Goal: Information Seeking & Learning: Learn about a topic

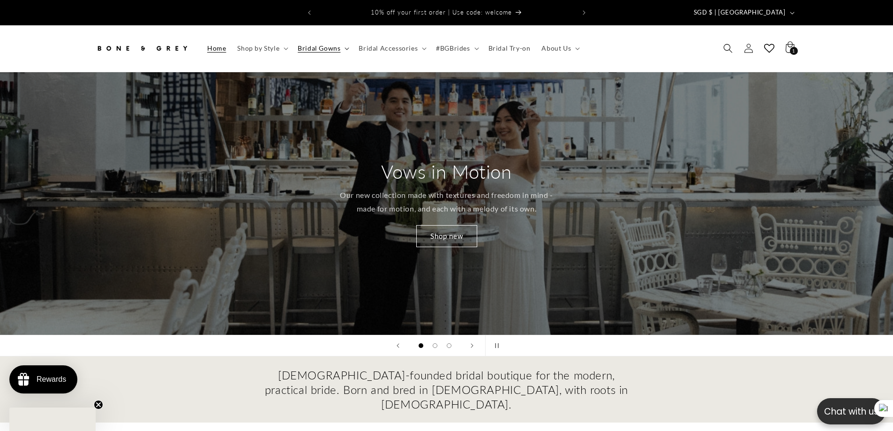
click at [320, 44] on span "Bridal Gowns" at bounding box center [319, 48] width 43 height 8
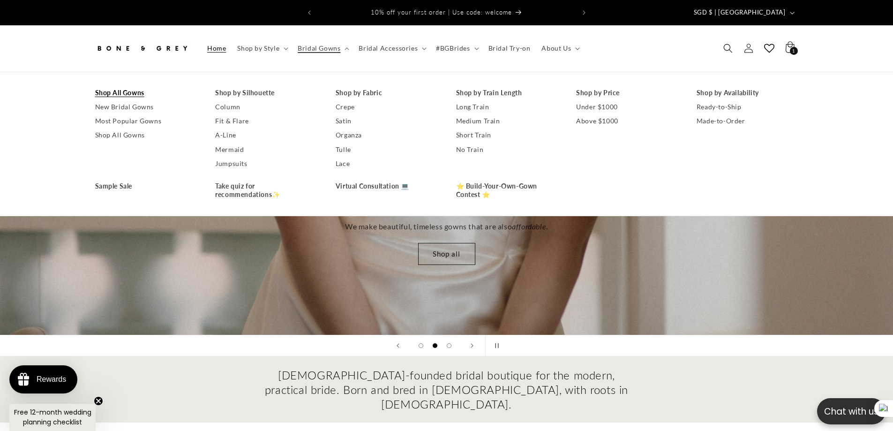
click at [113, 86] on link "Shop All Gowns" at bounding box center [146, 93] width 102 height 14
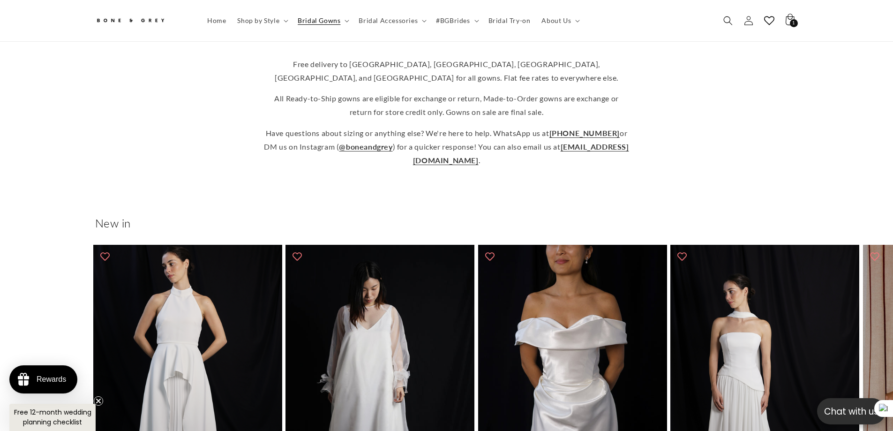
scroll to position [42, 0]
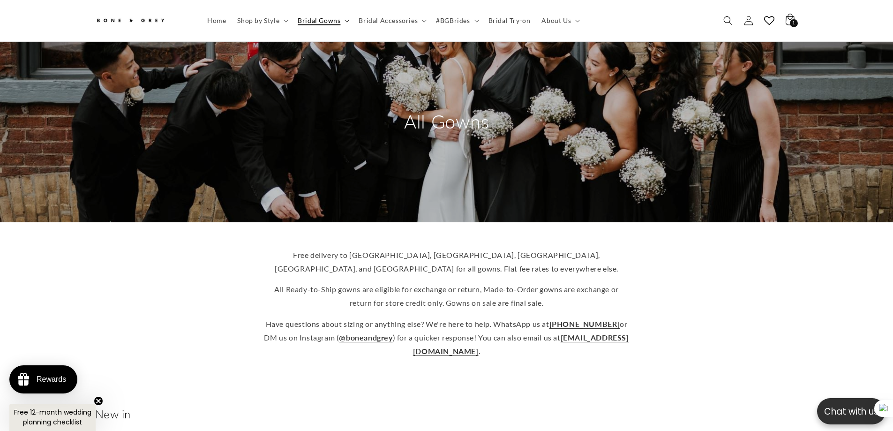
click at [310, 18] on span "Bridal Gowns" at bounding box center [319, 20] width 43 height 8
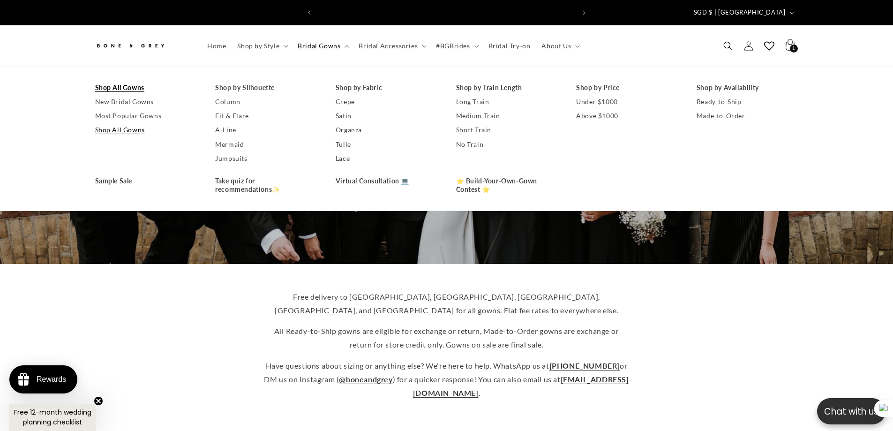
scroll to position [0, 258]
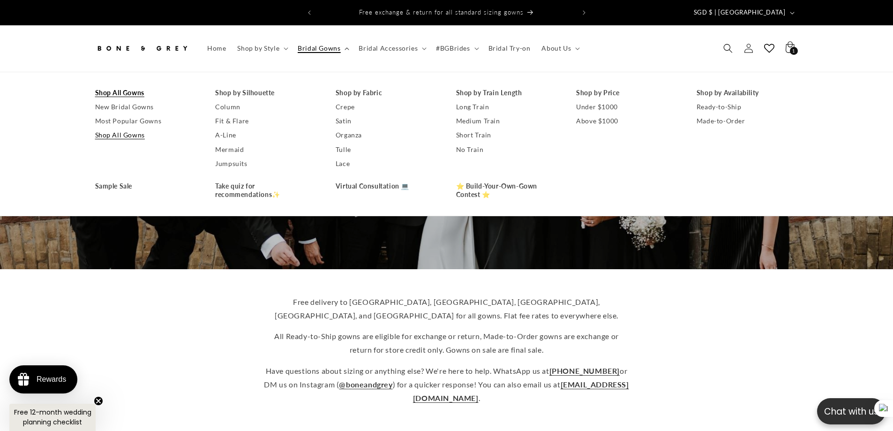
click at [314, 44] on span "Bridal Gowns" at bounding box center [319, 48] width 43 height 8
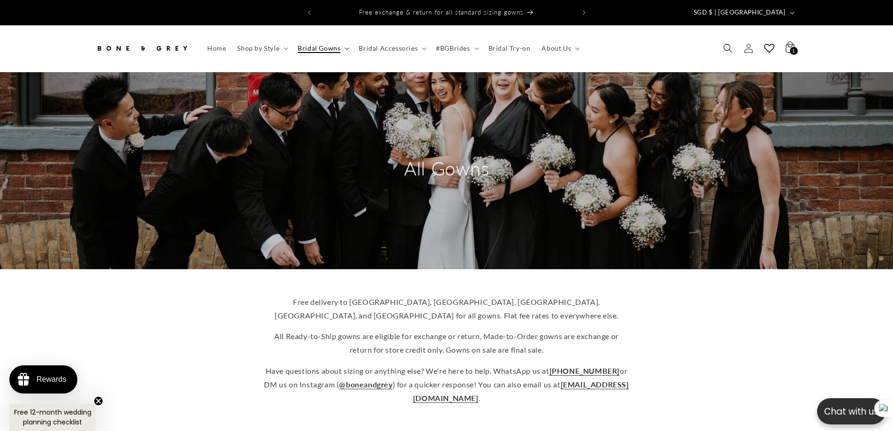
click at [342, 39] on summary "Bridal Gowns" at bounding box center [322, 48] width 61 height 20
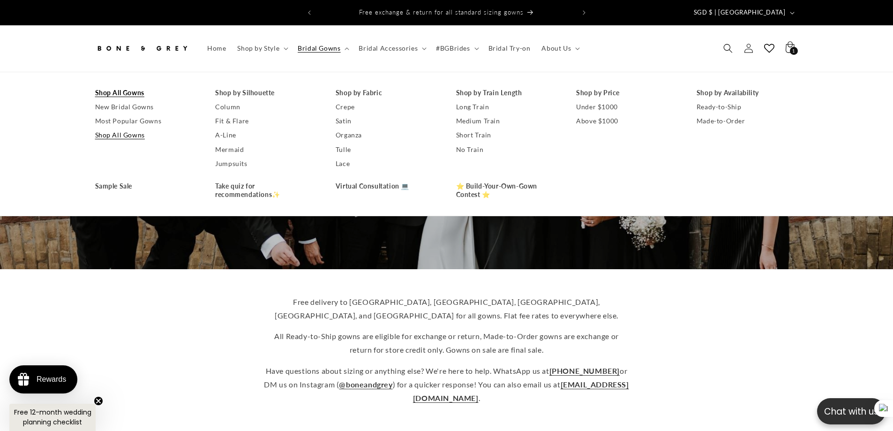
click at [190, 300] on div "Free delivery to Australia, Canada, US, UK, and Singapore for all gowns. Flat f…" at bounding box center [447, 350] width 750 height 125
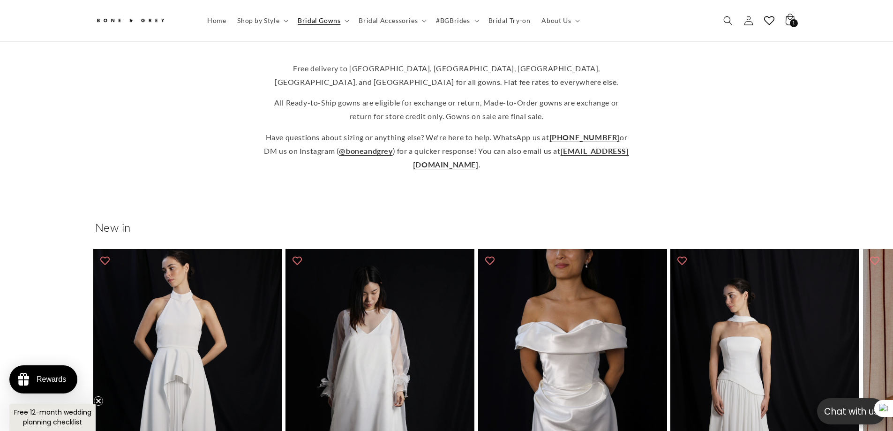
scroll to position [0, 0]
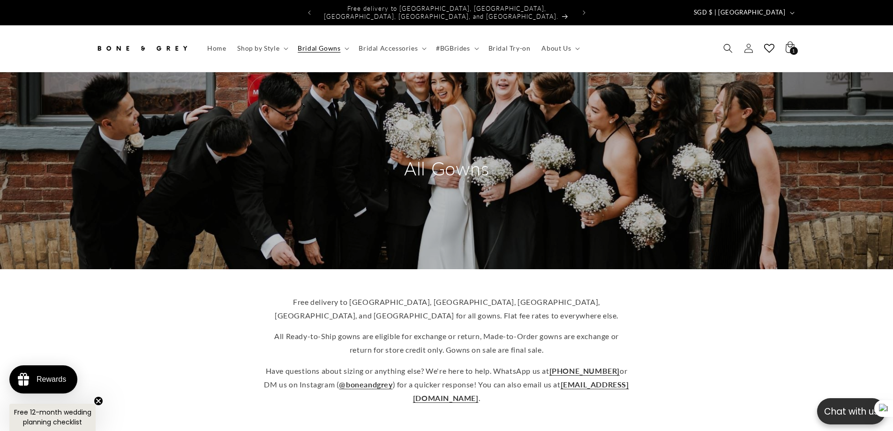
click at [311, 29] on header "Home Shop by Style Shop by Style Vows in Motion By Style" at bounding box center [447, 48] width 750 height 46
click at [314, 44] on span "Bridal Gowns" at bounding box center [319, 48] width 43 height 8
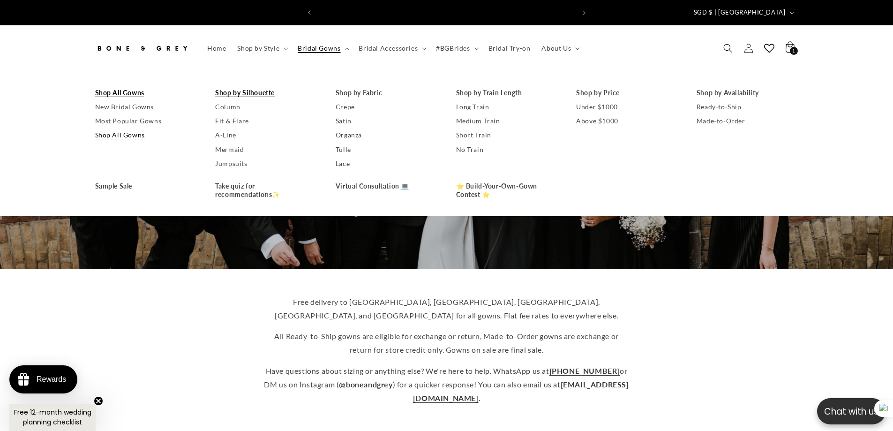
scroll to position [0, 258]
click at [319, 44] on span "Bridal Gowns" at bounding box center [319, 48] width 43 height 8
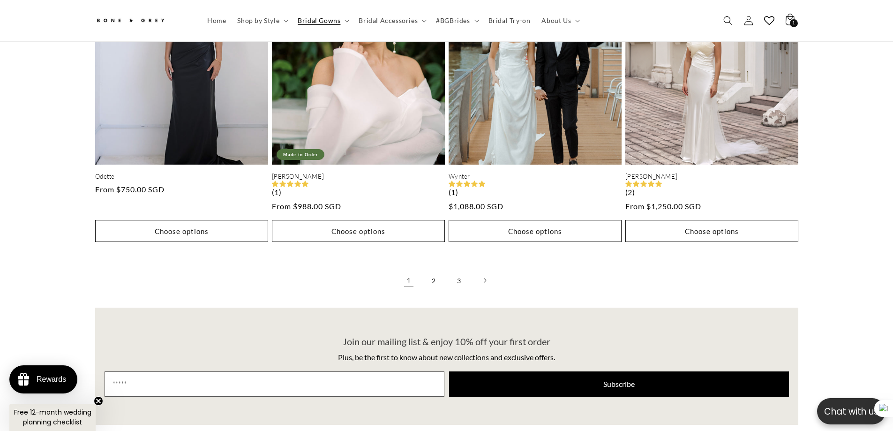
scroll to position [2122, 0]
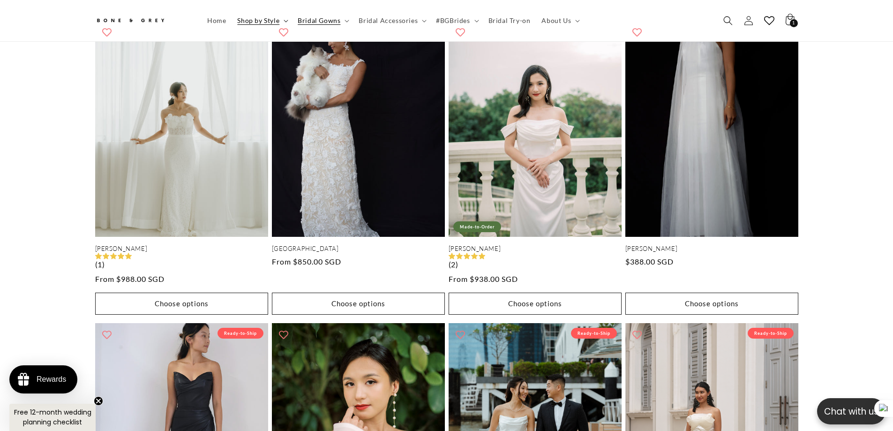
click at [261, 22] on span "Shop by Style" at bounding box center [258, 20] width 42 height 8
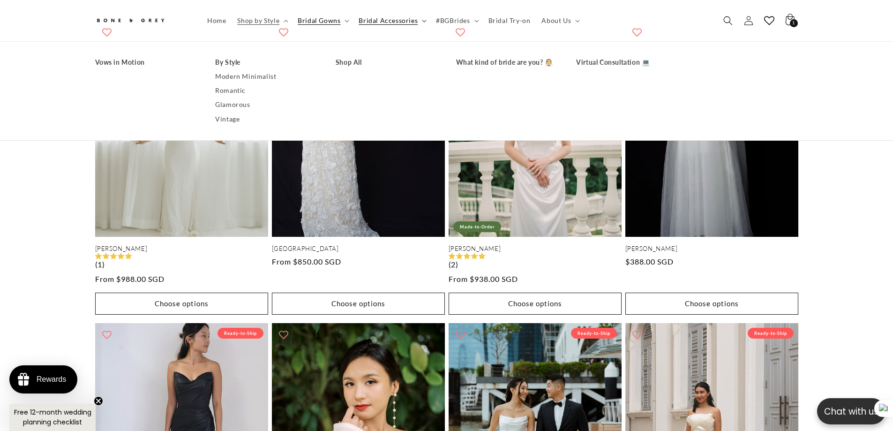
click at [385, 18] on span "Bridal Accessories" at bounding box center [387, 20] width 59 height 8
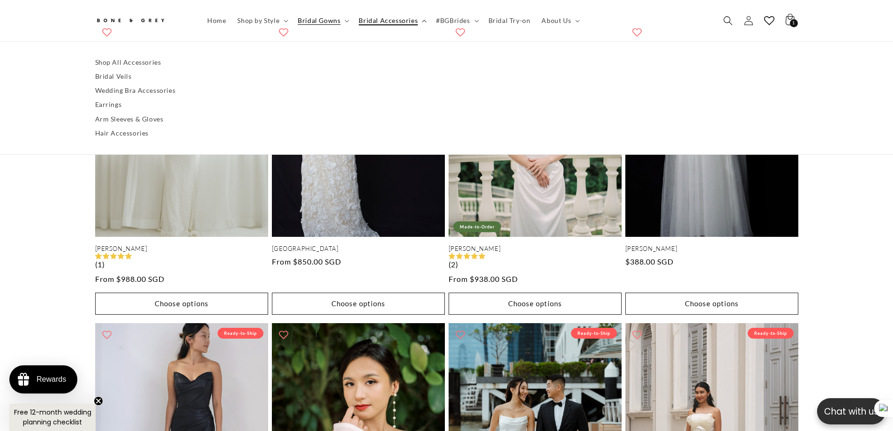
scroll to position [0, 0]
click at [129, 63] on link "Shop All Accessories" at bounding box center [446, 62] width 703 height 14
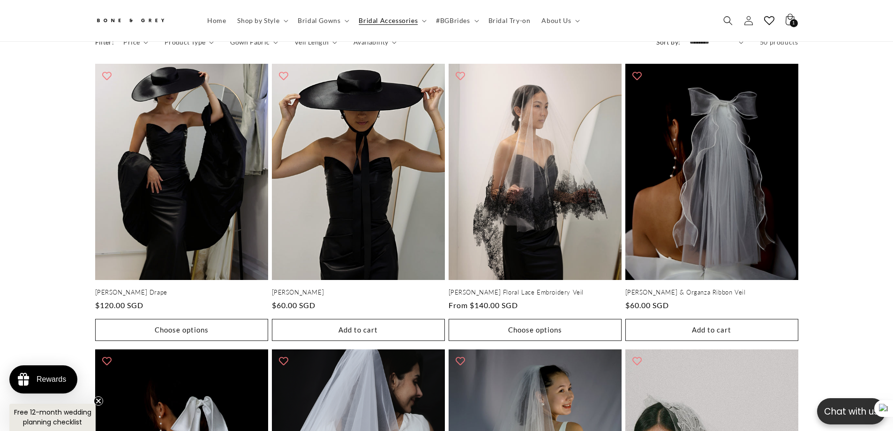
scroll to position [42, 0]
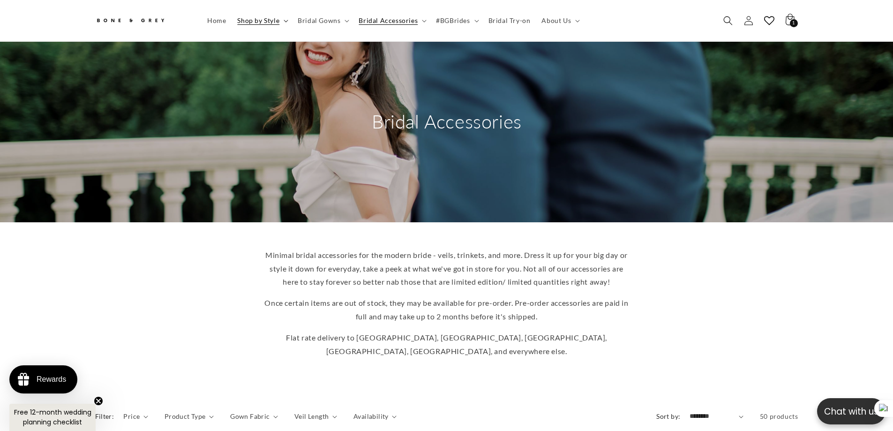
click at [270, 16] on span "Shop by Style" at bounding box center [258, 20] width 42 height 8
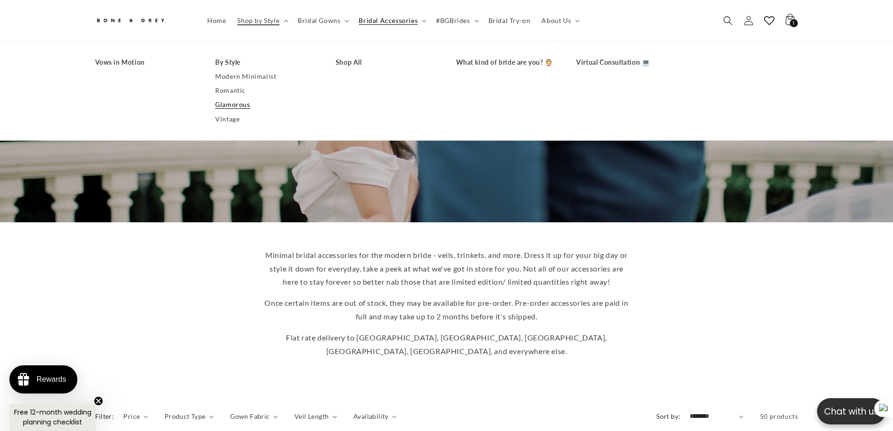
scroll to position [0, 0]
click at [235, 102] on link "Glamorous" at bounding box center [266, 105] width 102 height 14
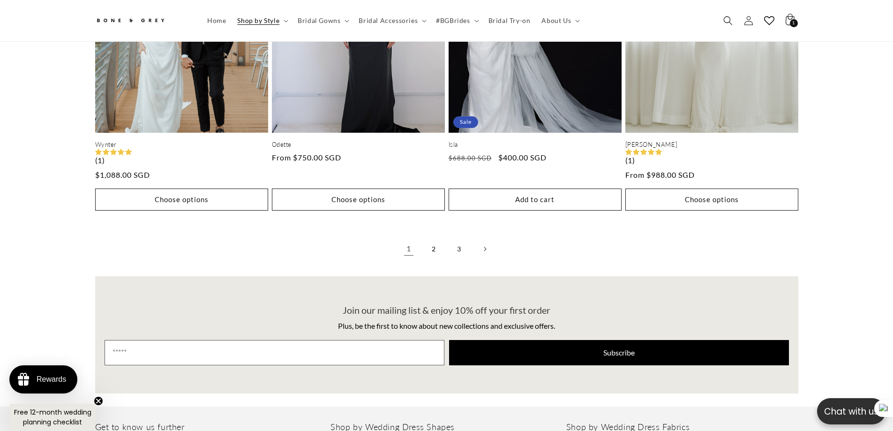
scroll to position [2244, 0]
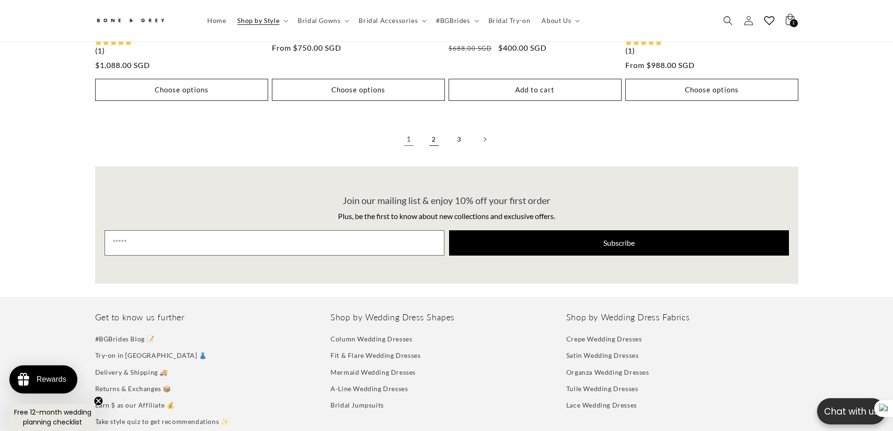
click at [426, 131] on link "2" at bounding box center [434, 139] width 21 height 21
click at [263, 20] on span "Shop by Style" at bounding box center [258, 20] width 42 height 8
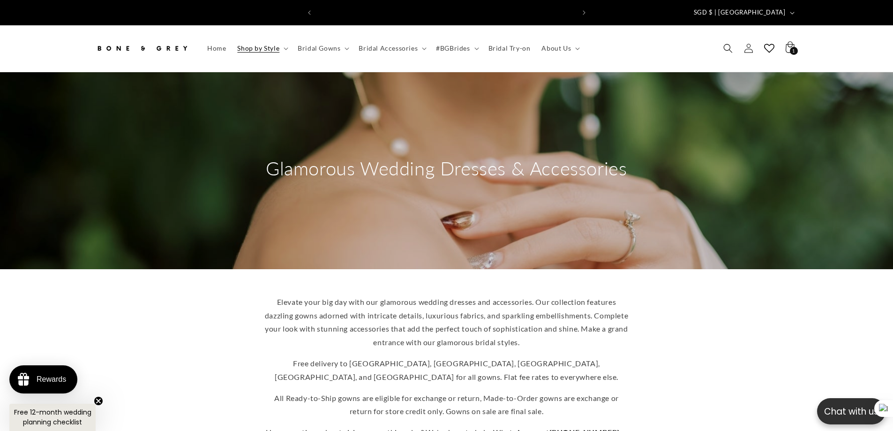
scroll to position [0, 258]
click at [262, 44] on span "Shop by Style" at bounding box center [258, 48] width 42 height 8
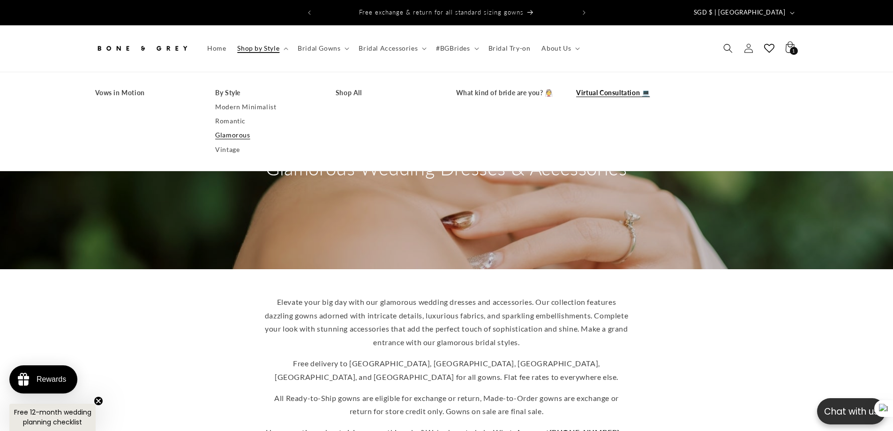
click at [627, 86] on link "Virtual Consultation 💻" at bounding box center [627, 93] width 102 height 14
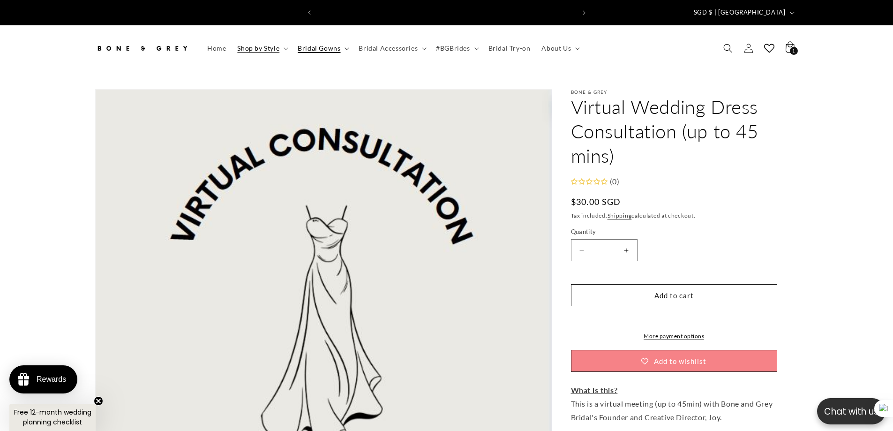
click at [314, 44] on span "Bridal Gowns" at bounding box center [319, 48] width 43 height 8
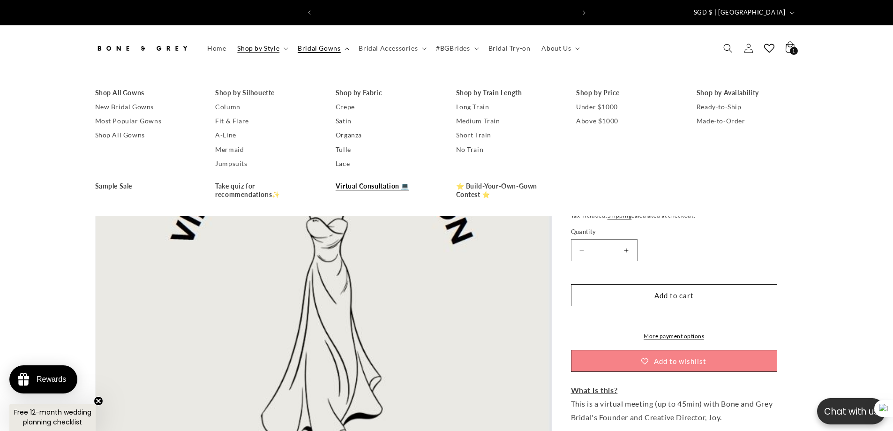
scroll to position [0, 258]
click at [389, 180] on link "Virtual Consultation 💻" at bounding box center [387, 186] width 102 height 14
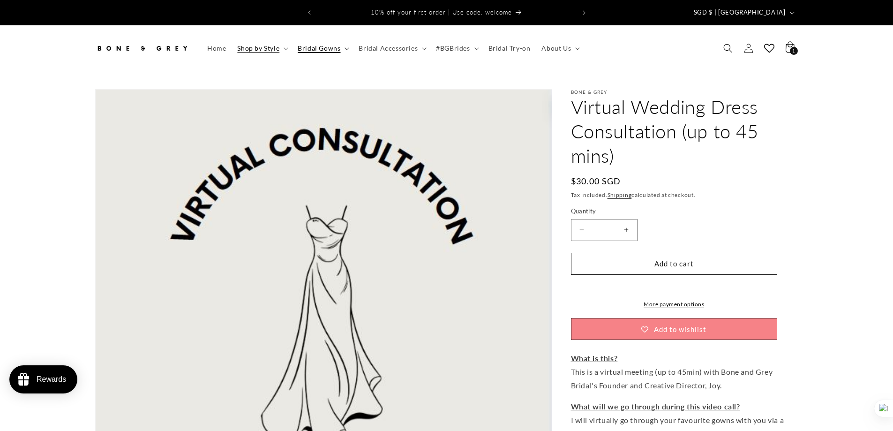
click at [329, 44] on span "Bridal Gowns" at bounding box center [319, 48] width 43 height 8
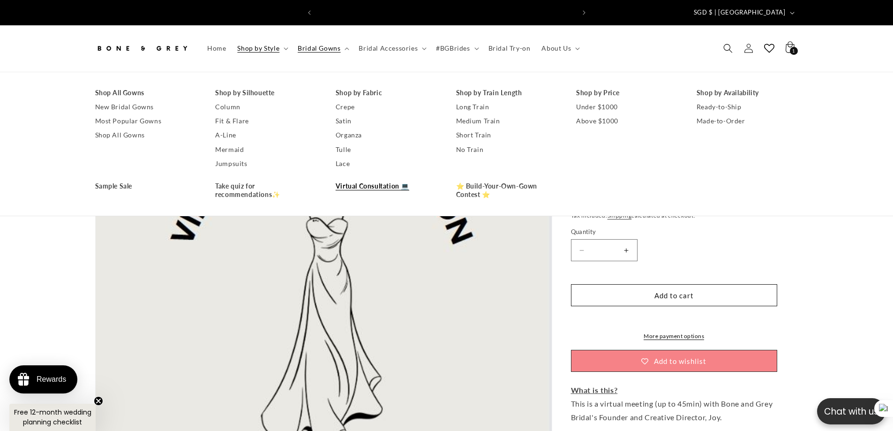
scroll to position [0, 258]
click at [845, 219] on section "Skip to product information Open media 1 in modal 1 / of 1 Bone & Grey Virtual …" at bounding box center [446, 341] width 893 height 538
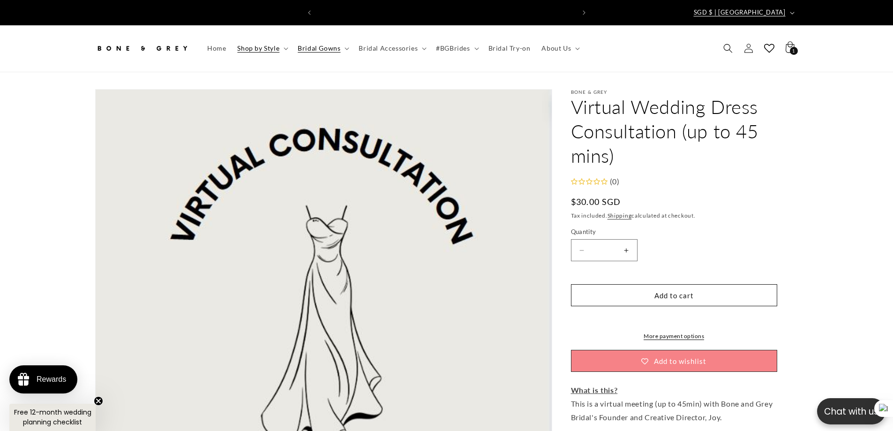
scroll to position [0, 515]
click at [402, 44] on span "Bridal Accessories" at bounding box center [387, 48] width 59 height 8
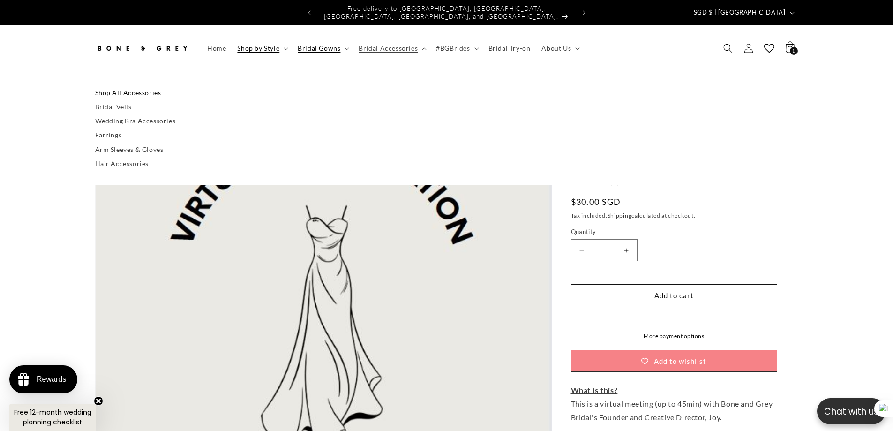
click at [120, 87] on link "Shop All Accessories" at bounding box center [446, 93] width 703 height 14
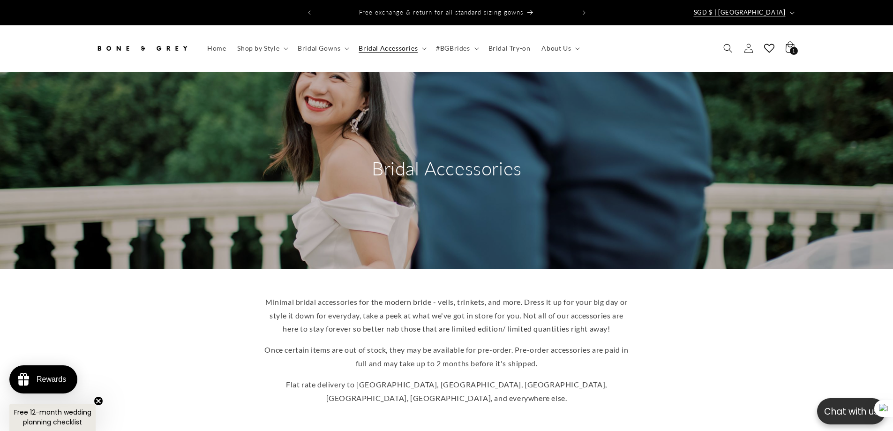
click at [750, 9] on span "SGD $ | [GEOGRAPHIC_DATA]" at bounding box center [740, 12] width 92 height 9
drag, startPoint x: 803, startPoint y: 301, endPoint x: 826, endPoint y: 305, distance: 23.3
click at [803, 301] on div "Minimal bridal accessories for the modern bride - veils, trinkets, and more. Dr…" at bounding box center [447, 350] width 750 height 125
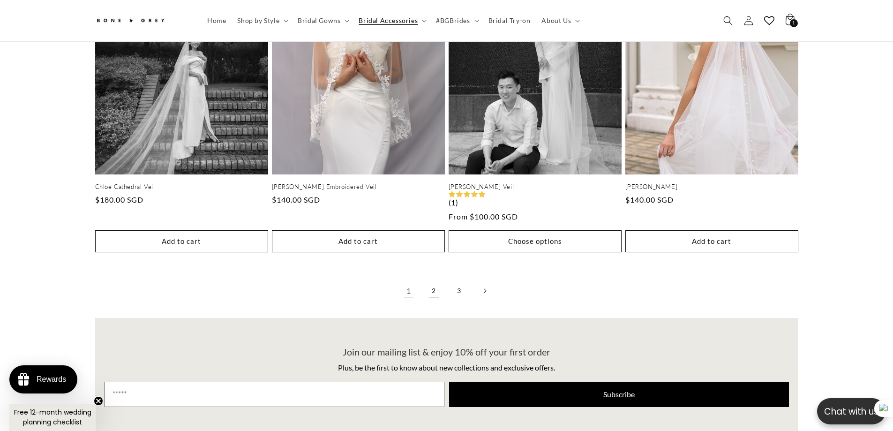
click at [435, 280] on link "2" at bounding box center [434, 290] width 21 height 21
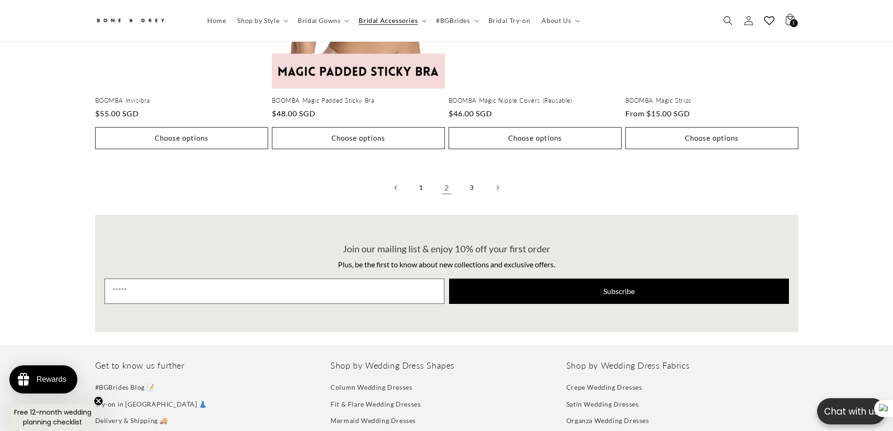
scroll to position [2104, 0]
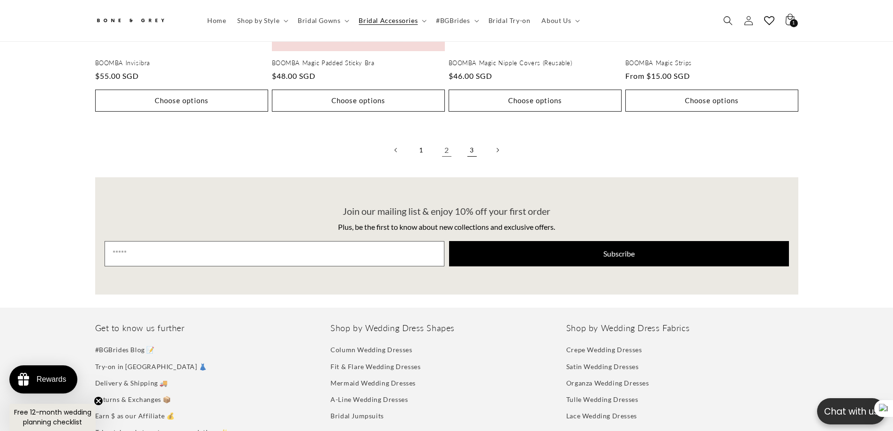
click at [470, 140] on link "3" at bounding box center [472, 150] width 21 height 21
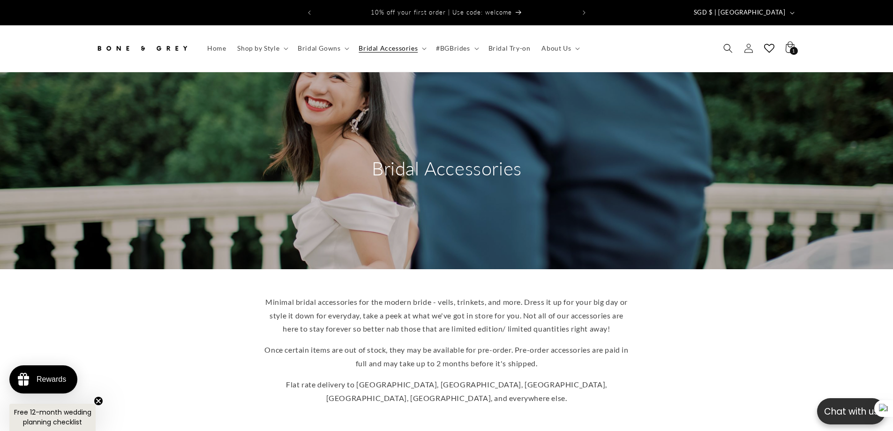
click at [858, 302] on div "Minimal bridal accessories for the modern bride - veils, trinkets, and more. Dr…" at bounding box center [446, 353] width 893 height 168
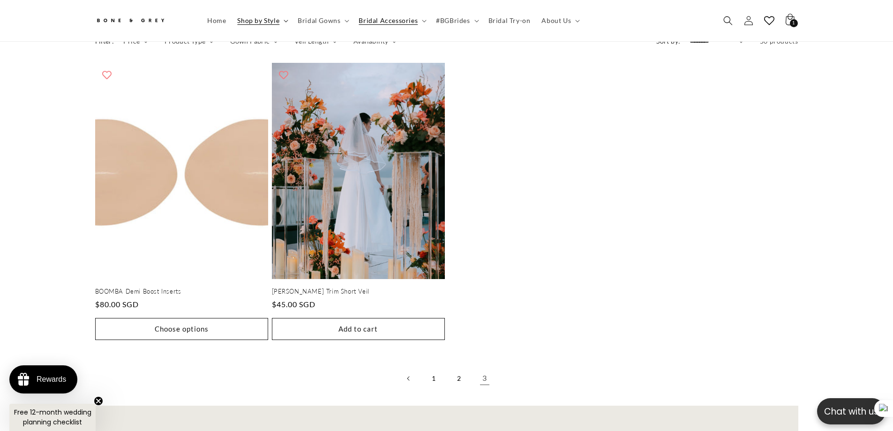
scroll to position [0, 258]
click at [246, 22] on span "Shop by Style" at bounding box center [258, 20] width 42 height 8
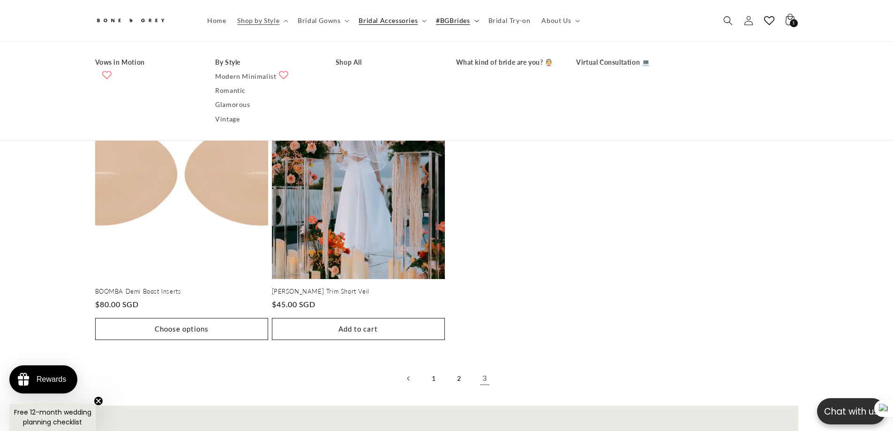
click at [439, 19] on span "#BGBrides" at bounding box center [453, 20] width 34 height 8
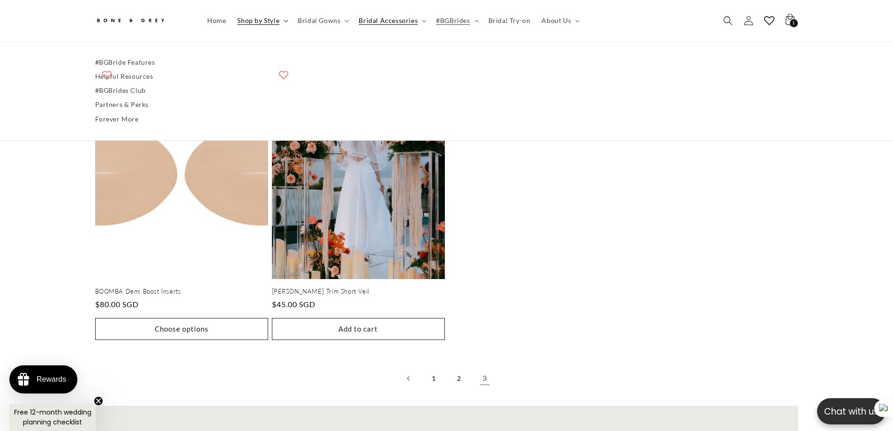
scroll to position [0, 515]
click at [314, 20] on span "Bridal Gowns" at bounding box center [319, 20] width 43 height 8
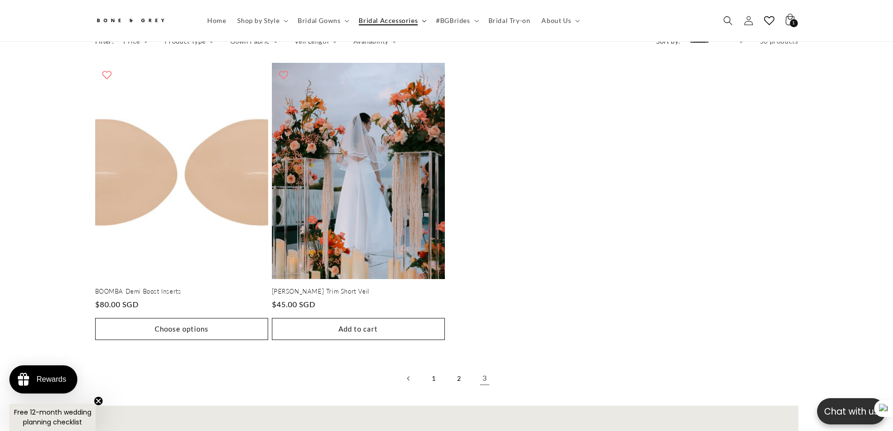
click at [372, 18] on span "Bridal Accessories" at bounding box center [387, 20] width 59 height 8
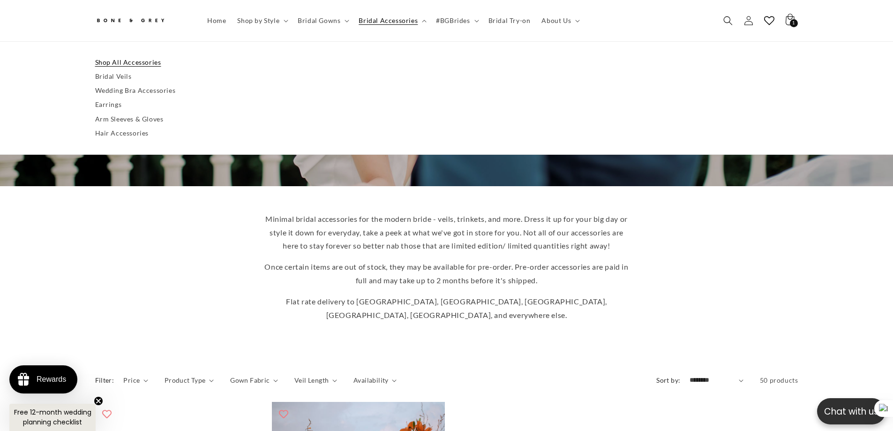
scroll to position [0, 0]
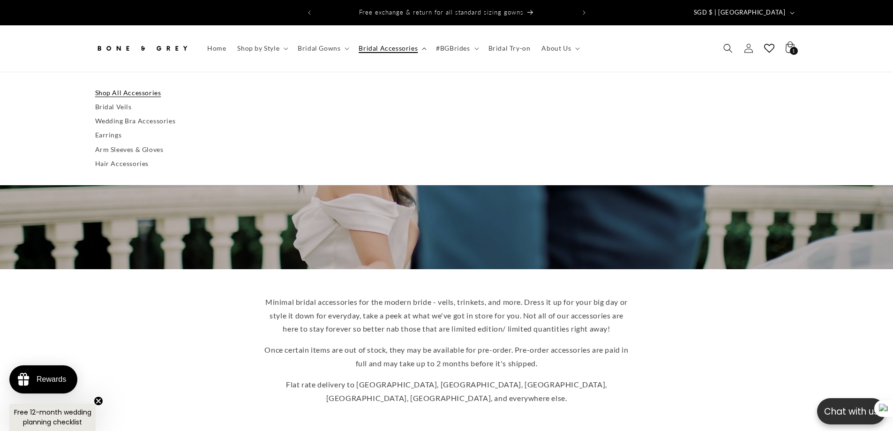
click at [422, 47] on icon at bounding box center [424, 48] width 5 height 3
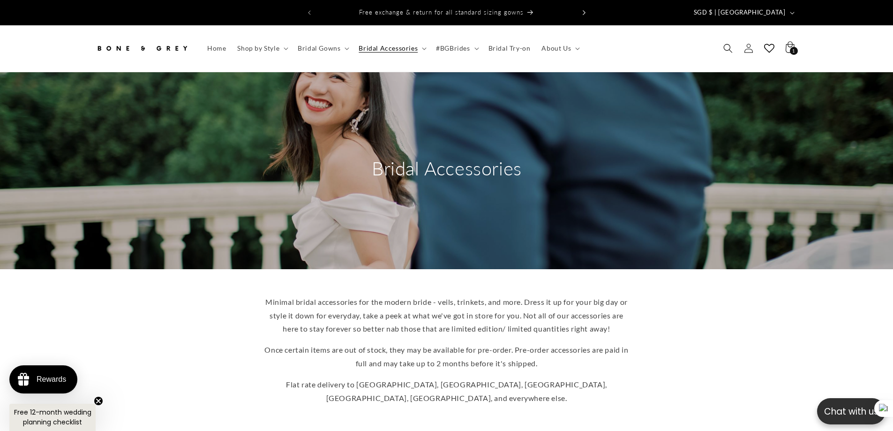
click at [586, 7] on button "Next announcement" at bounding box center [584, 13] width 21 height 18
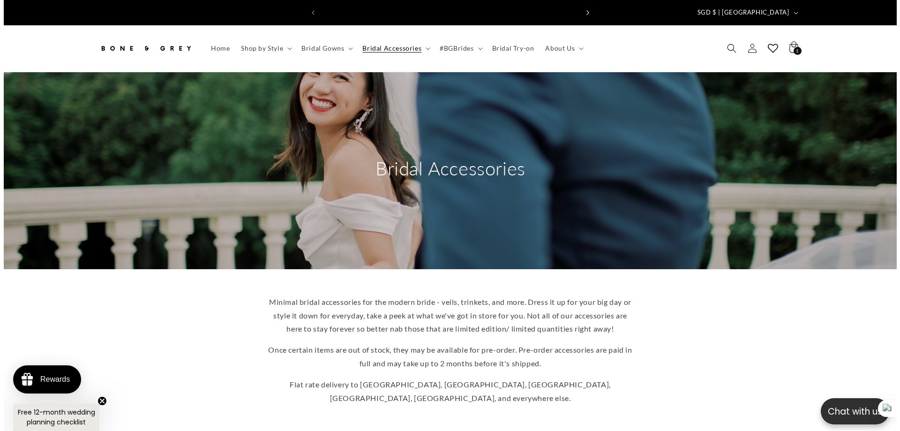
scroll to position [0, 0]
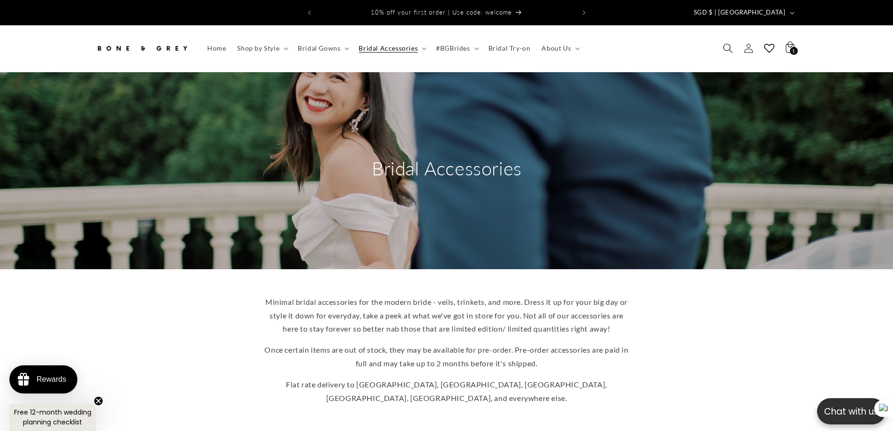
click at [724, 44] on icon "Search" at bounding box center [728, 49] width 10 height 10
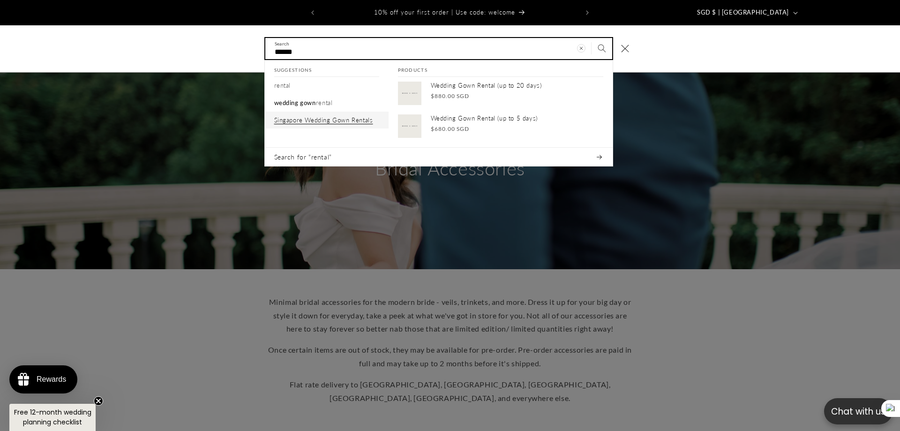
type input "******"
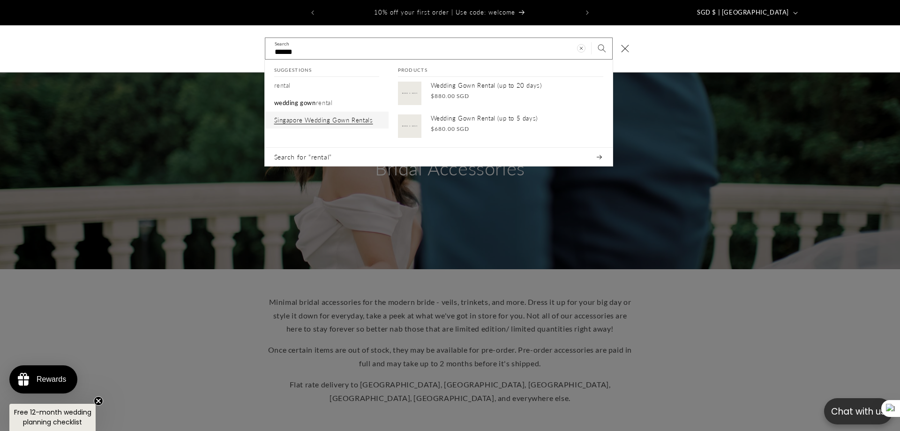
click at [325, 116] on p "Singapore Wedding Gown Rentals" at bounding box center [323, 120] width 99 height 8
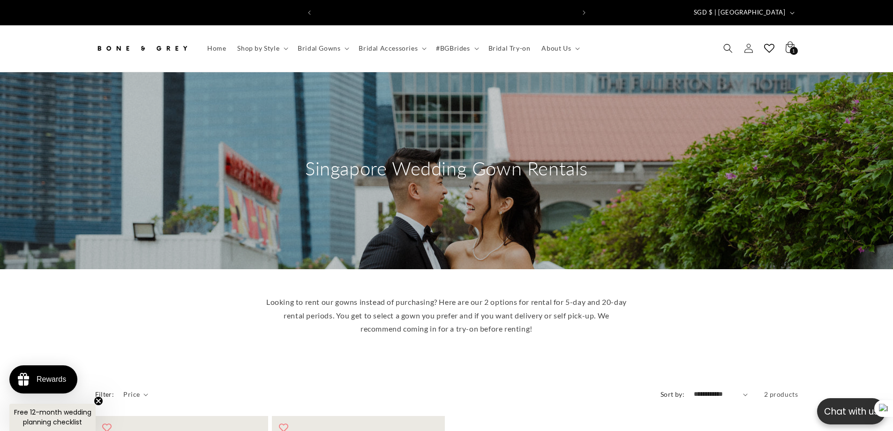
scroll to position [0, 515]
click at [502, 45] on span "Bridal Try-on" at bounding box center [509, 48] width 42 height 8
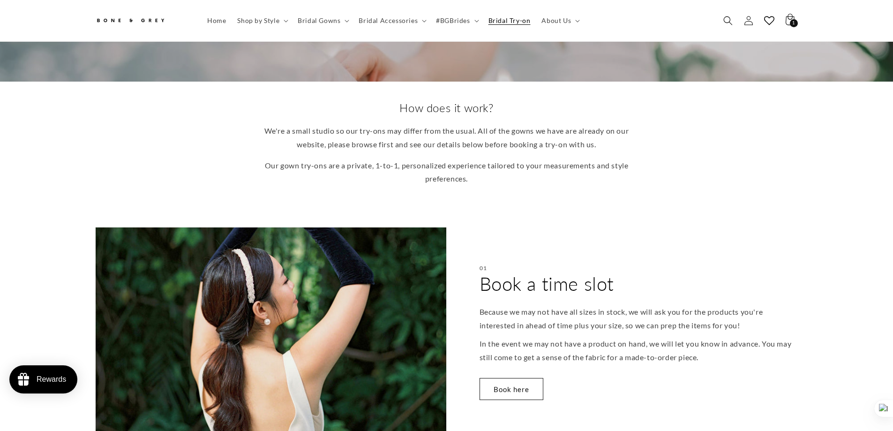
scroll to position [323, 0]
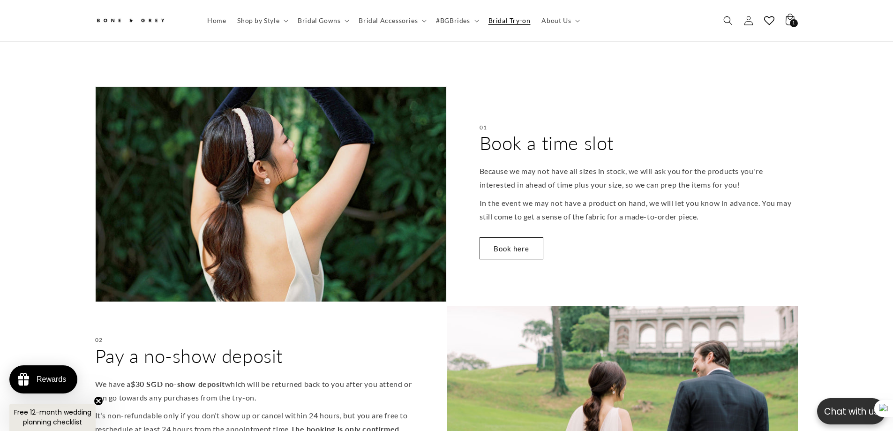
click at [513, 229] on div "01 Book a time slot Because we may not have all sizes in stock, we will ask you…" at bounding box center [622, 194] width 351 height 216
click at [502, 240] on link "Book here" at bounding box center [511, 248] width 64 height 22
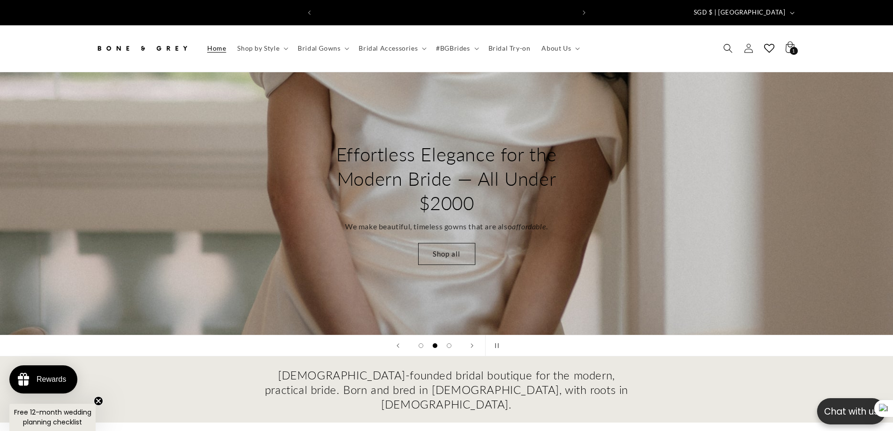
scroll to position [0, 258]
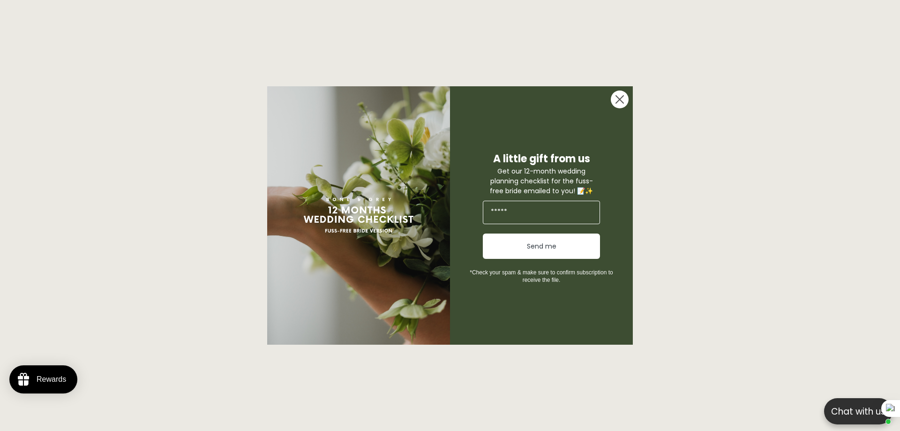
click at [614, 95] on circle "Close dialog" at bounding box center [620, 99] width 18 height 18
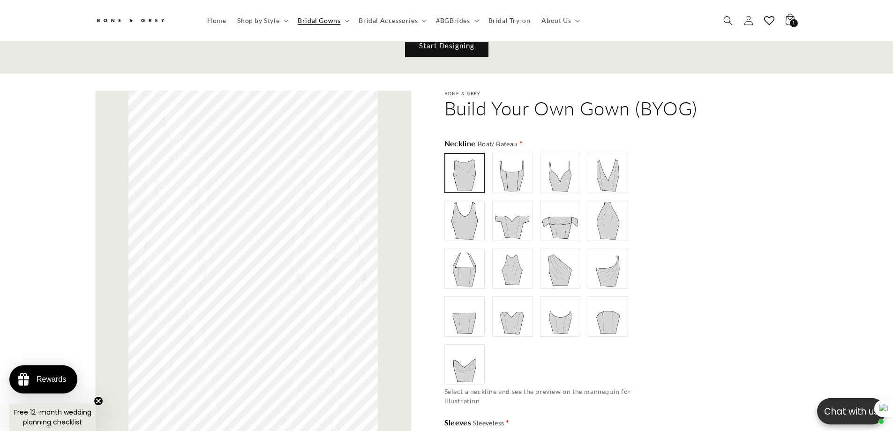
scroll to position [510, 0]
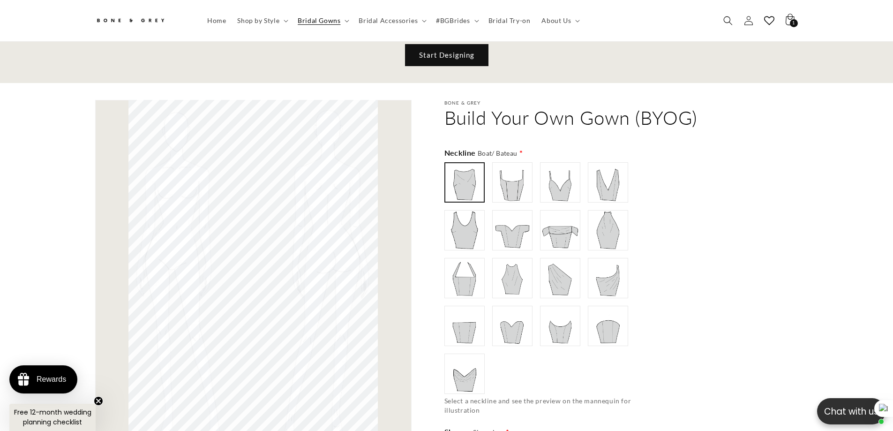
click at [489, 175] on div "Boat/ Bateau" at bounding box center [547, 277] width 206 height 231
click at [504, 186] on img at bounding box center [511, 182] width 37 height 37
click at [467, 185] on img at bounding box center [464, 182] width 37 height 37
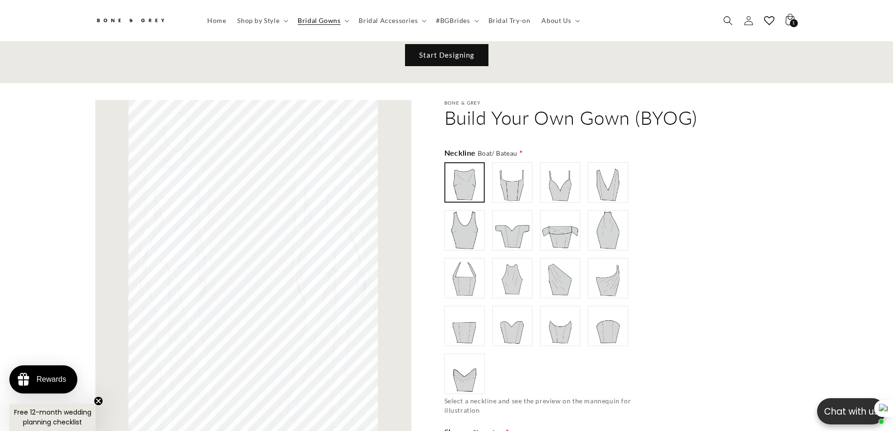
type input "**********"
click at [509, 234] on img at bounding box center [511, 229] width 37 height 37
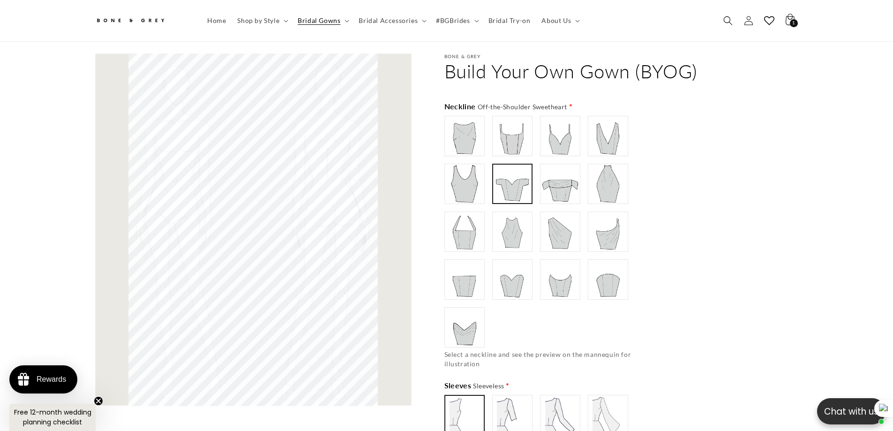
scroll to position [651, 0]
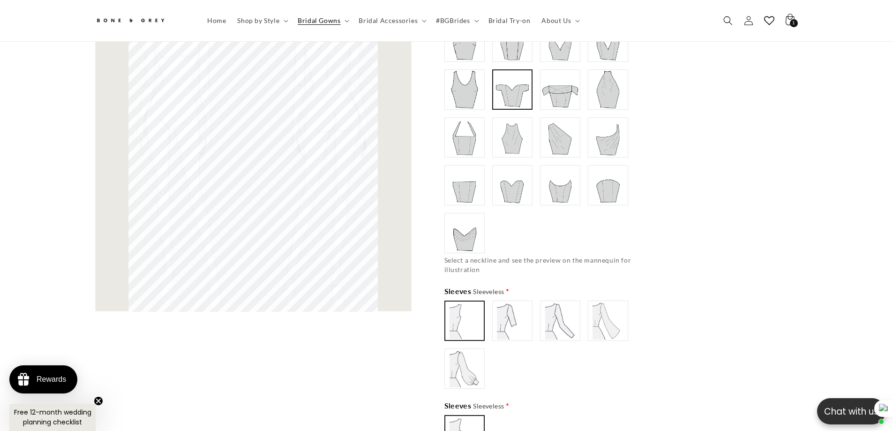
click at [518, 314] on img at bounding box center [511, 320] width 37 height 37
type input "**********"
click at [463, 312] on img at bounding box center [464, 320] width 37 height 37
click at [453, 84] on img at bounding box center [464, 89] width 37 height 37
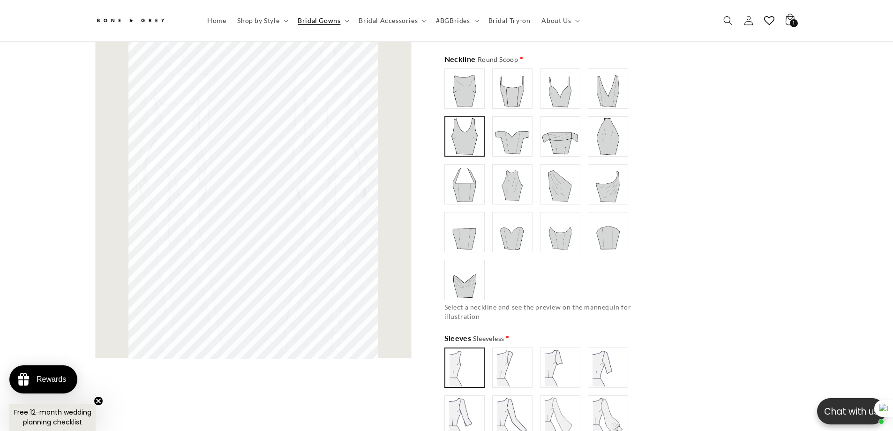
type input "**********"
click at [465, 82] on img at bounding box center [464, 88] width 37 height 37
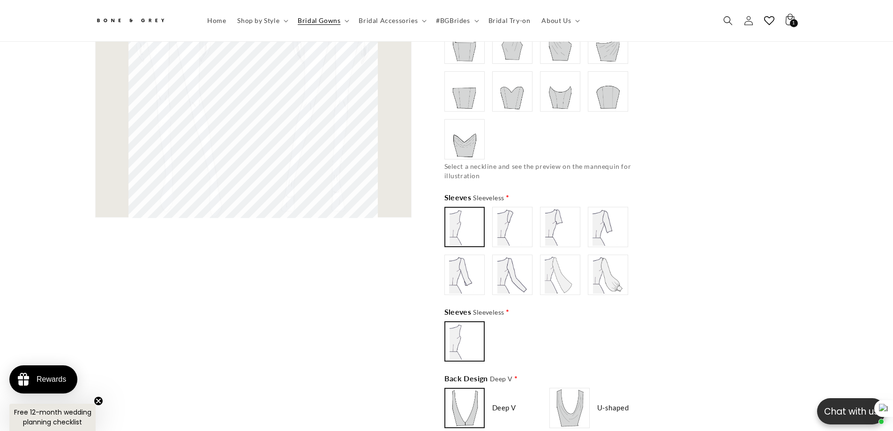
type input "**********"
click at [509, 236] on img at bounding box center [511, 226] width 37 height 37
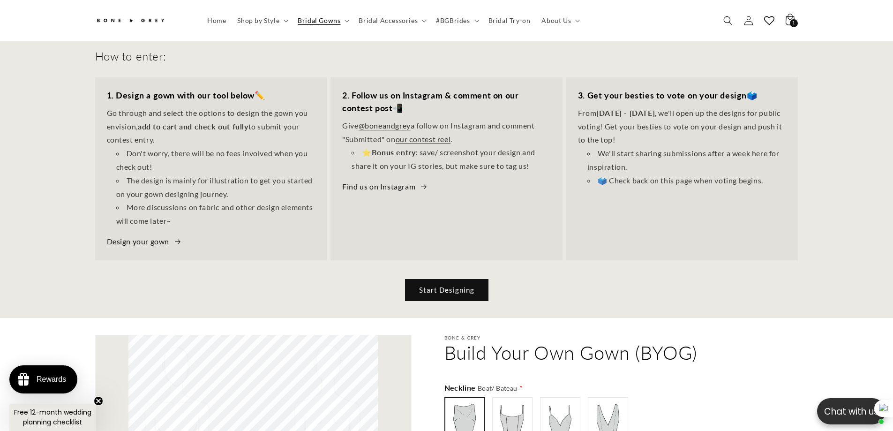
scroll to position [0, 258]
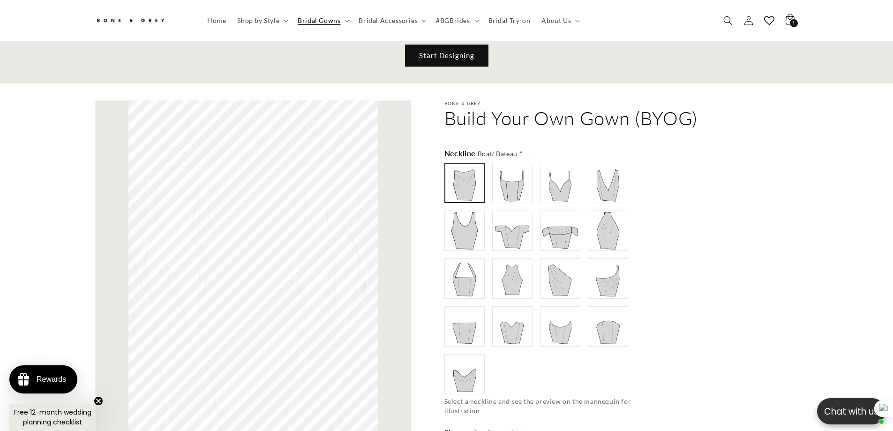
click at [462, 185] on img at bounding box center [464, 182] width 37 height 37
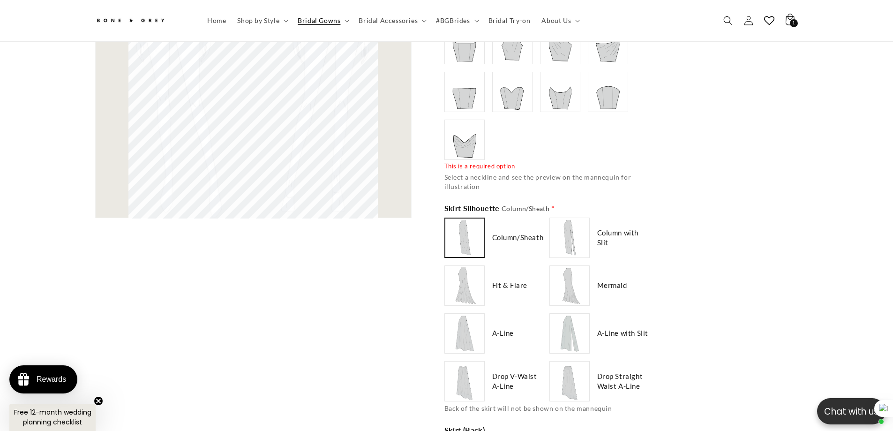
click at [463, 221] on img at bounding box center [464, 237] width 37 height 37
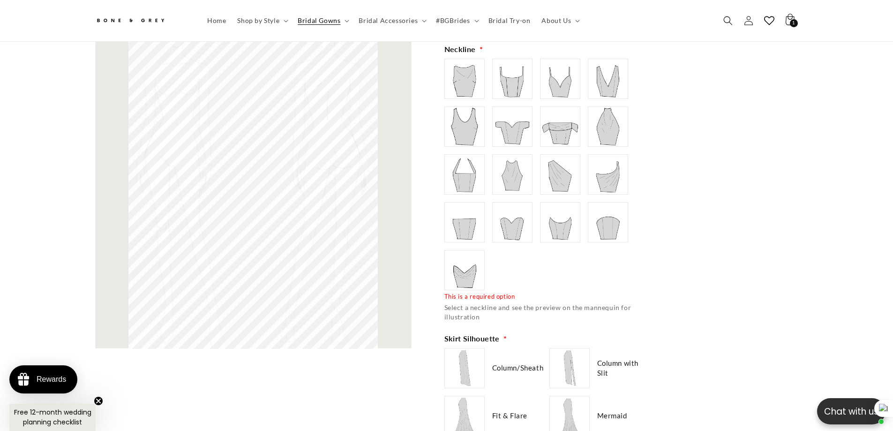
scroll to position [604, 0]
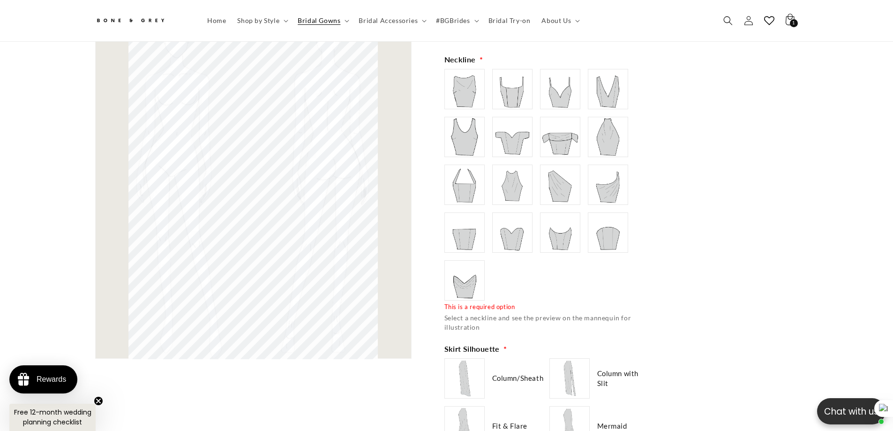
type input "**********"
click at [451, 77] on img at bounding box center [464, 88] width 37 height 37
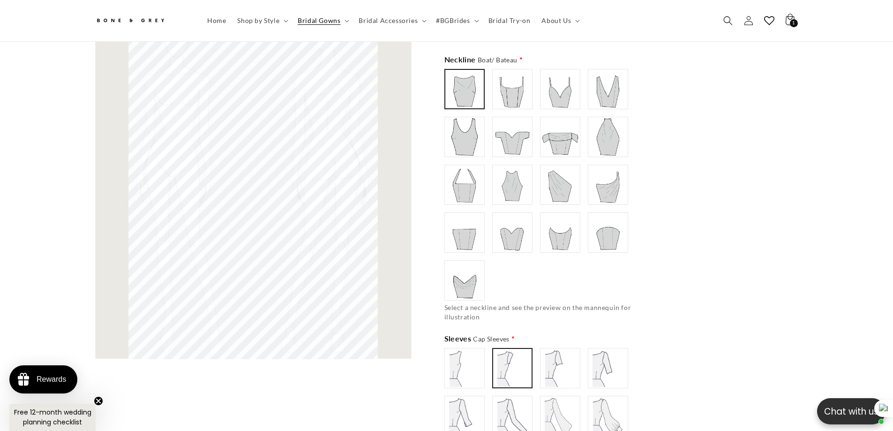
scroll to position [0, 515]
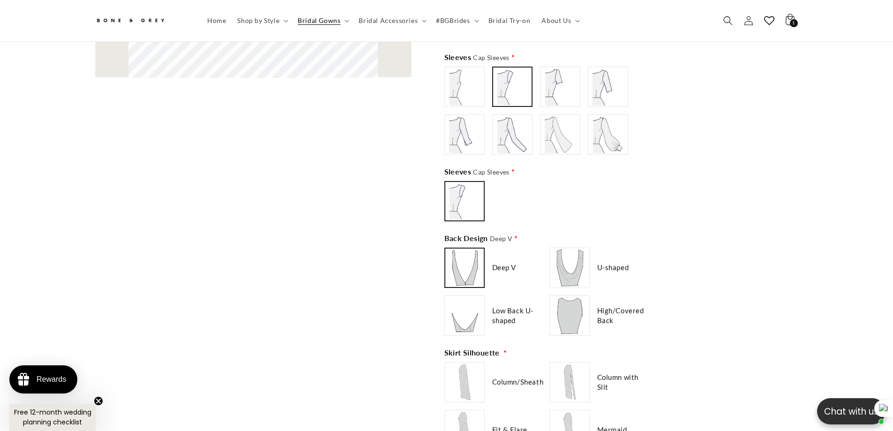
click at [474, 273] on img at bounding box center [464, 267] width 37 height 37
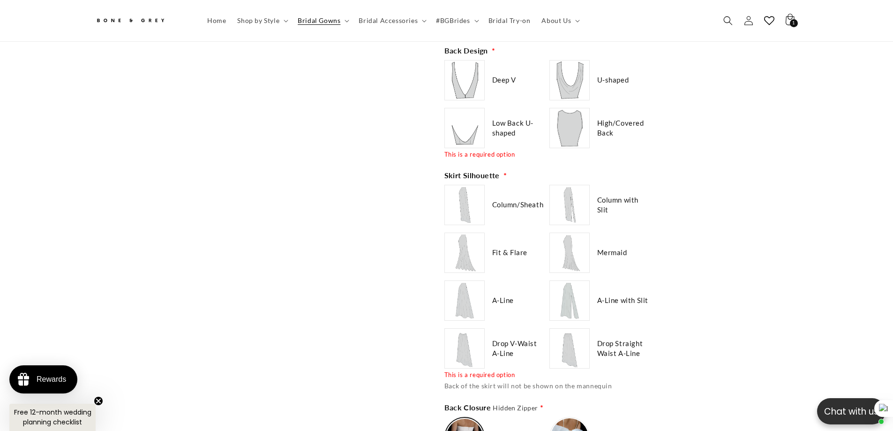
type input "**********"
click at [471, 207] on img at bounding box center [464, 204] width 37 height 37
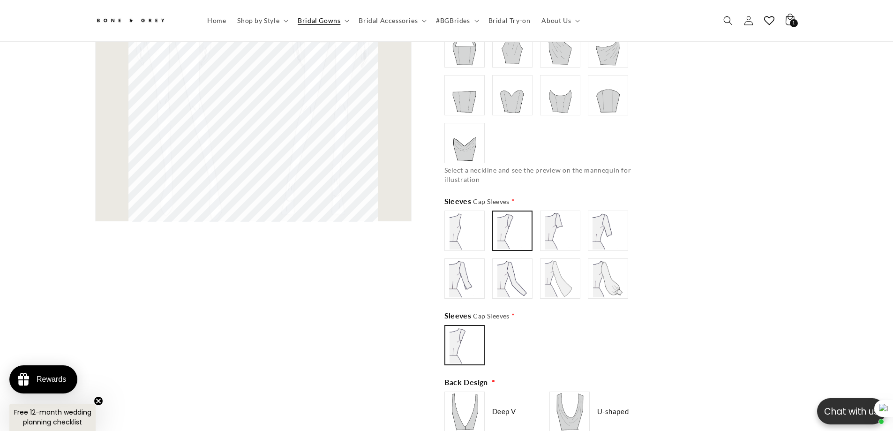
scroll to position [557, 0]
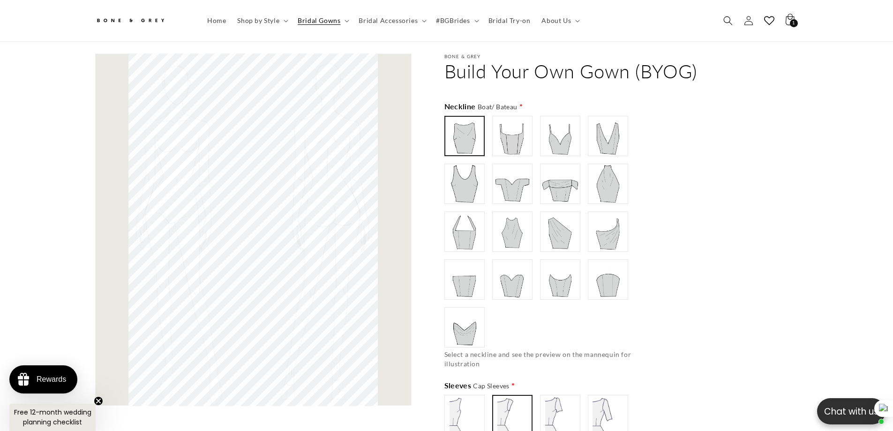
click at [474, 126] on img at bounding box center [464, 136] width 37 height 37
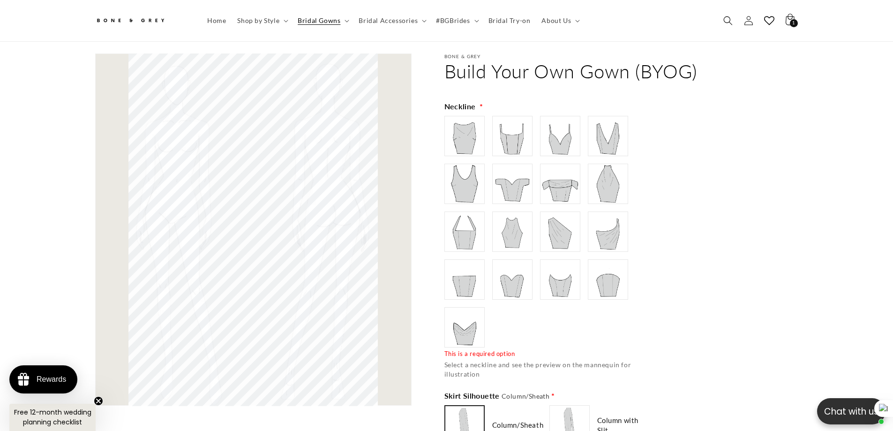
type input "**********"
click at [474, 126] on img at bounding box center [464, 135] width 37 height 37
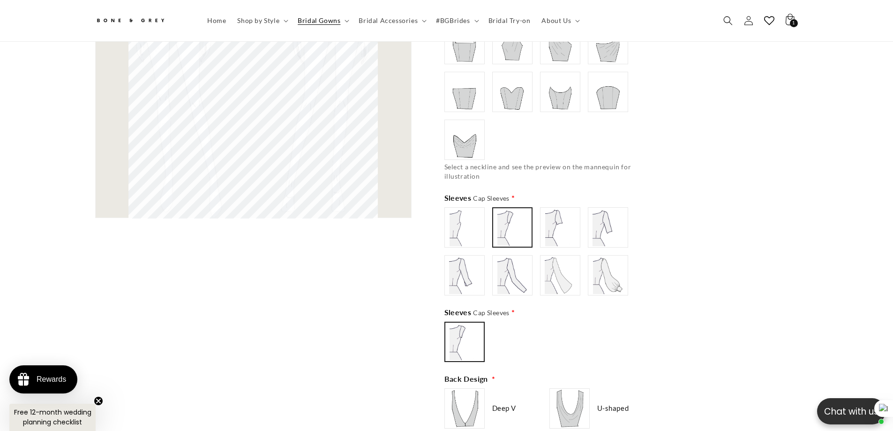
type input "**********"
click at [463, 222] on img at bounding box center [464, 227] width 37 height 37
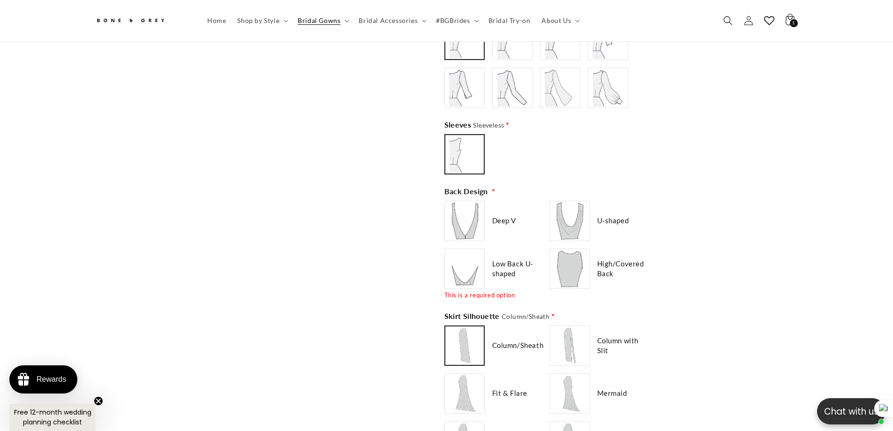
type input "******"
click at [464, 215] on img at bounding box center [464, 220] width 37 height 37
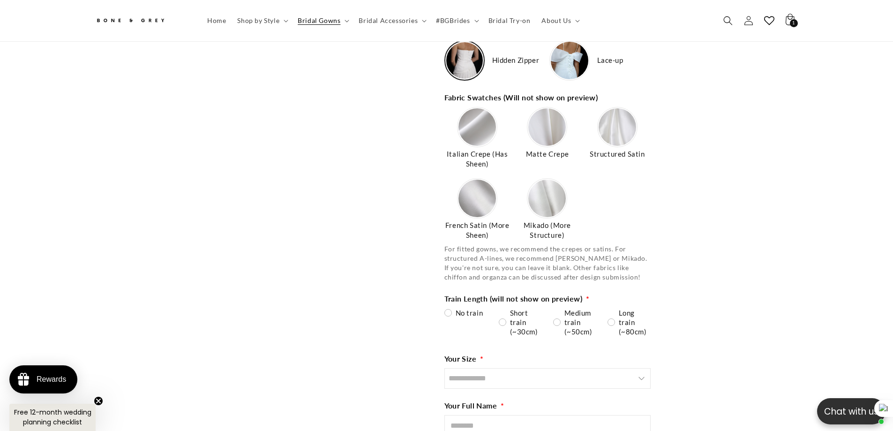
click at [478, 129] on img at bounding box center [476, 126] width 37 height 37
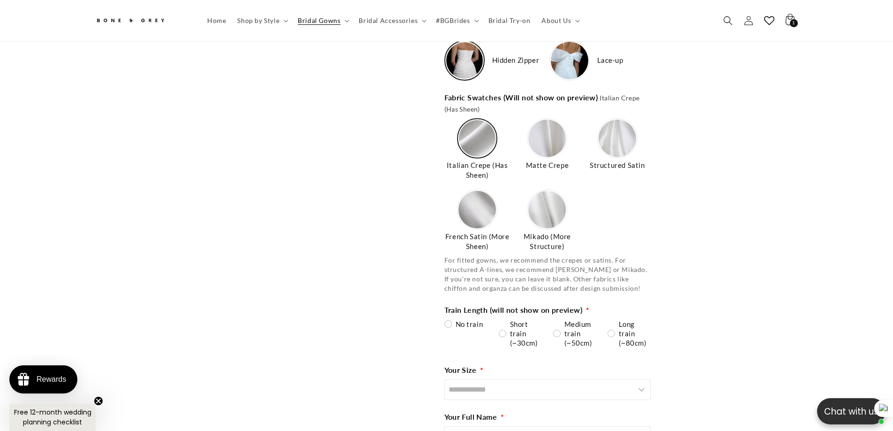
click at [558, 135] on img at bounding box center [546, 137] width 37 height 37
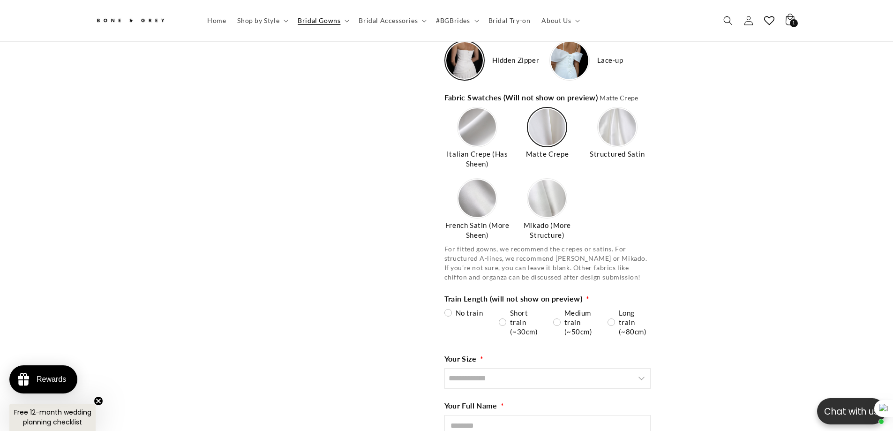
type input "**********"
click at [551, 196] on img at bounding box center [546, 197] width 37 height 37
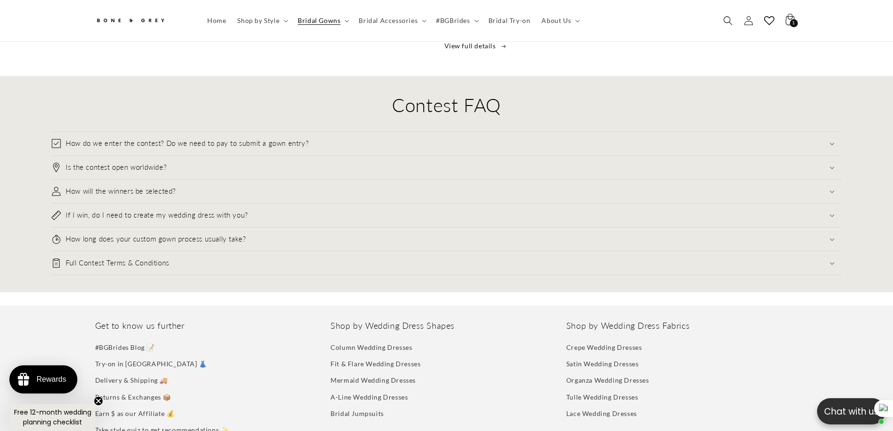
scroll to position [2329, 0]
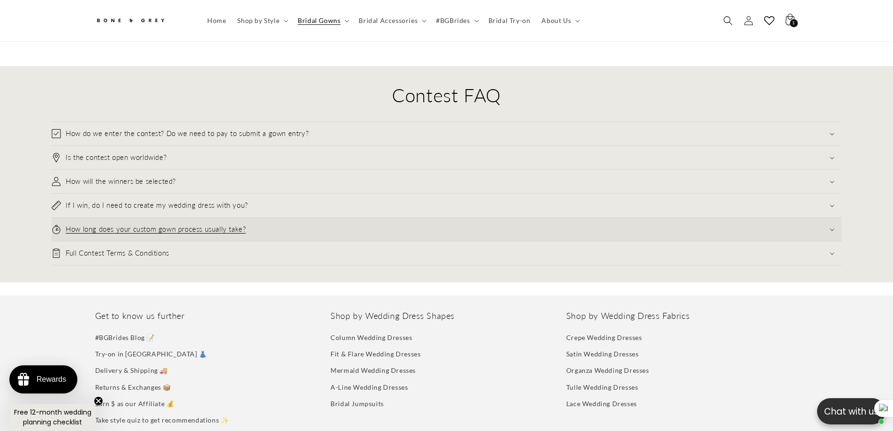
click at [162, 224] on h3 "How long does your custom gown process usually take?" at bounding box center [156, 228] width 180 height 9
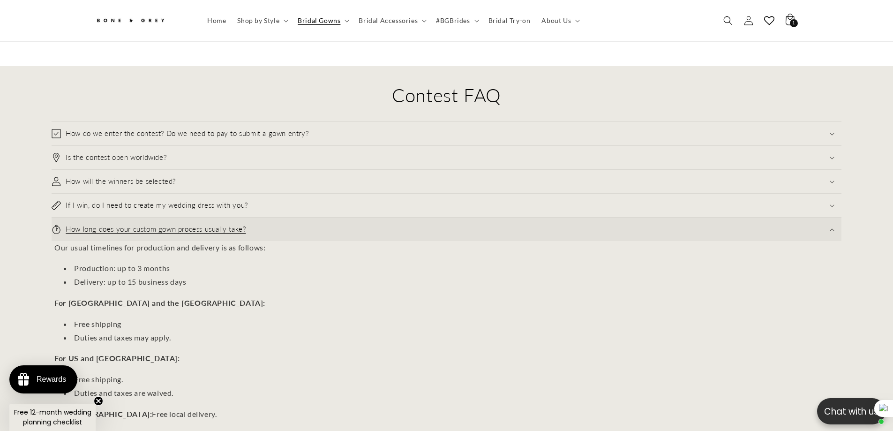
click at [162, 224] on h3 "How long does your custom gown process usually take?" at bounding box center [156, 228] width 180 height 9
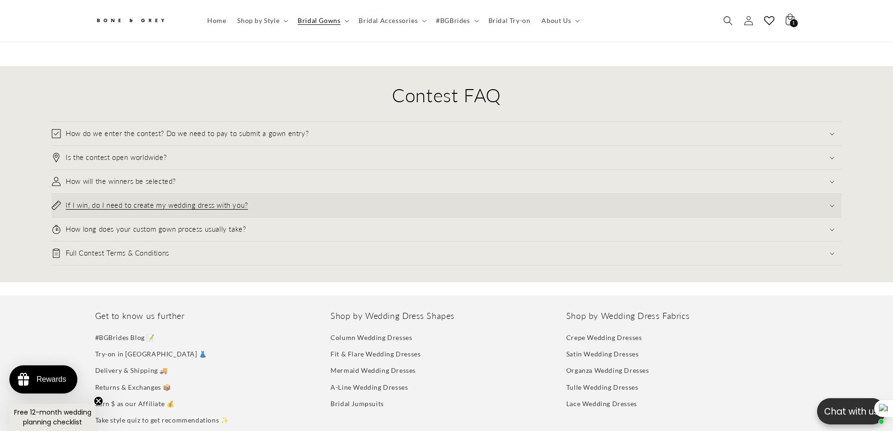
click at [162, 194] on summary "If I win, do I need to create my wedding dress with you?" at bounding box center [447, 205] width 790 height 23
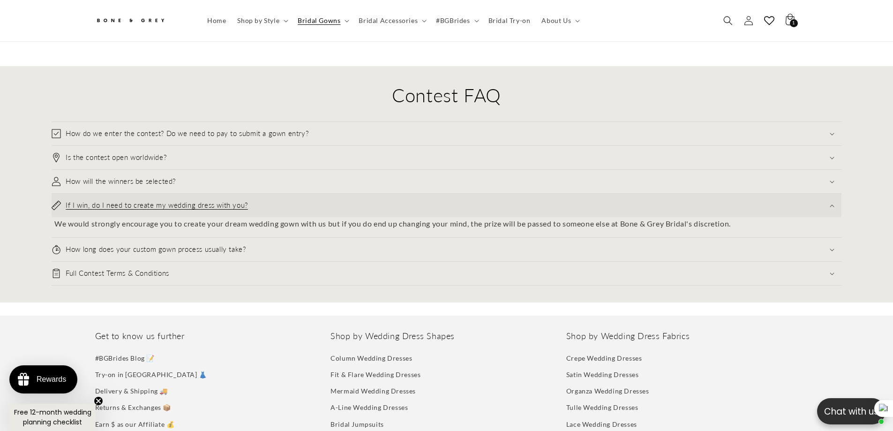
click at [162, 194] on summary "If I win, do I need to create my wedding dress with you?" at bounding box center [447, 205] width 790 height 23
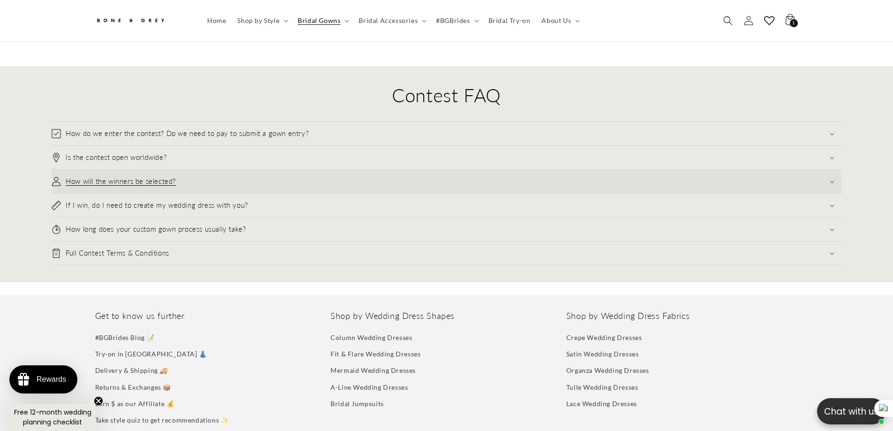
click at [157, 177] on h3 "How will the winners be selected?" at bounding box center [121, 181] width 110 height 9
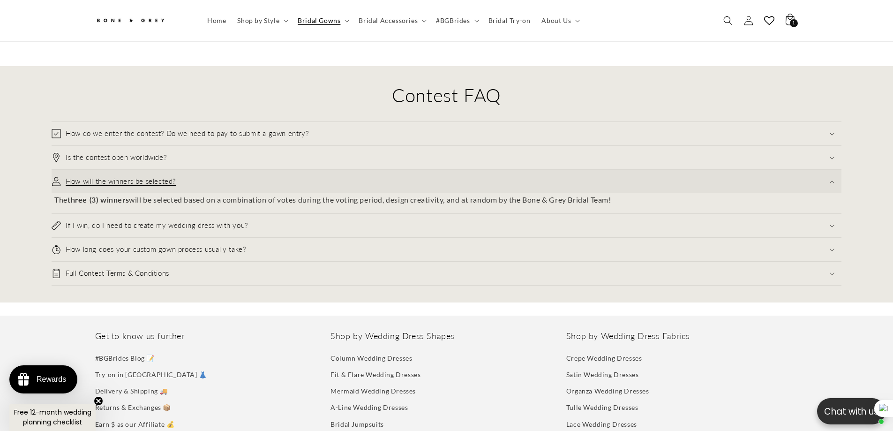
click at [157, 177] on h3 "How will the winners be selected?" at bounding box center [121, 181] width 110 height 9
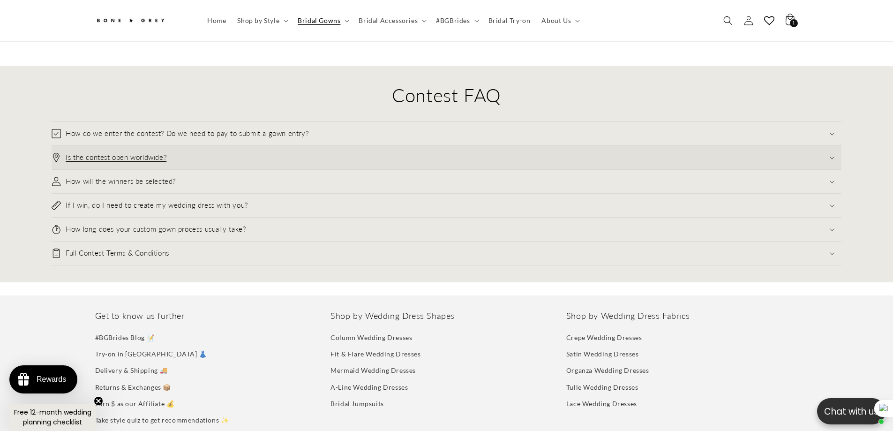
click at [149, 153] on h3 "Is the contest open worldwide?" at bounding box center [116, 157] width 101 height 9
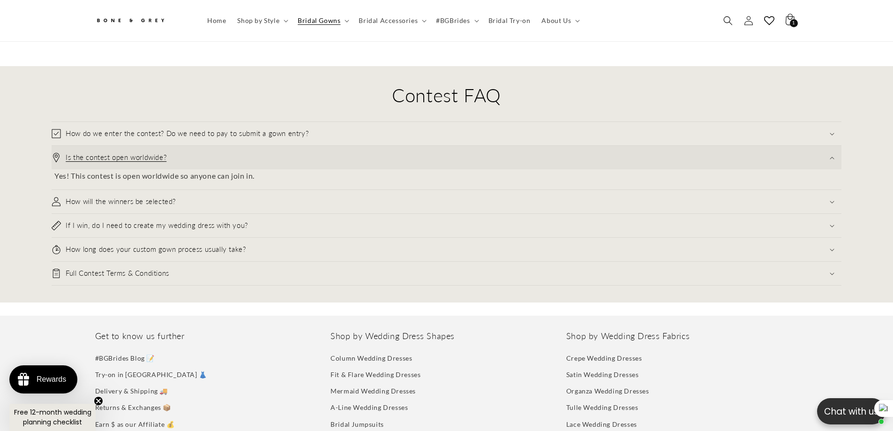
scroll to position [0, 258]
click at [149, 153] on h3 "Is the contest open worldwide?" at bounding box center [116, 157] width 101 height 9
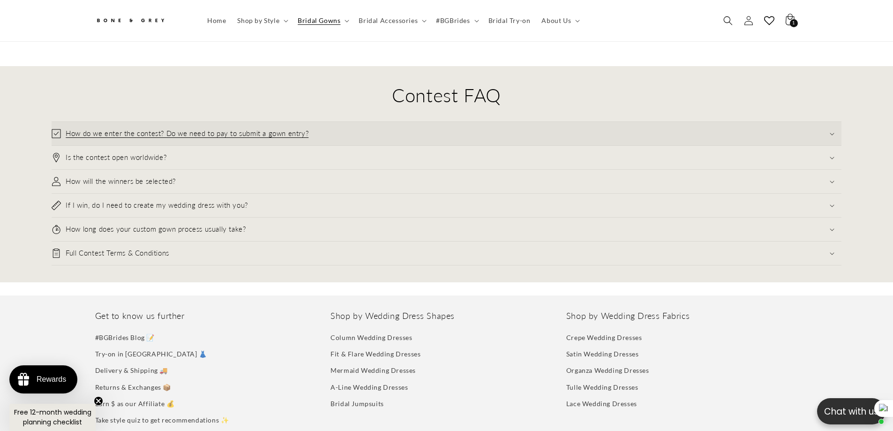
click at [149, 122] on summary "How do we enter the contest? Do we need to pay to submit a gown entry?" at bounding box center [447, 133] width 790 height 23
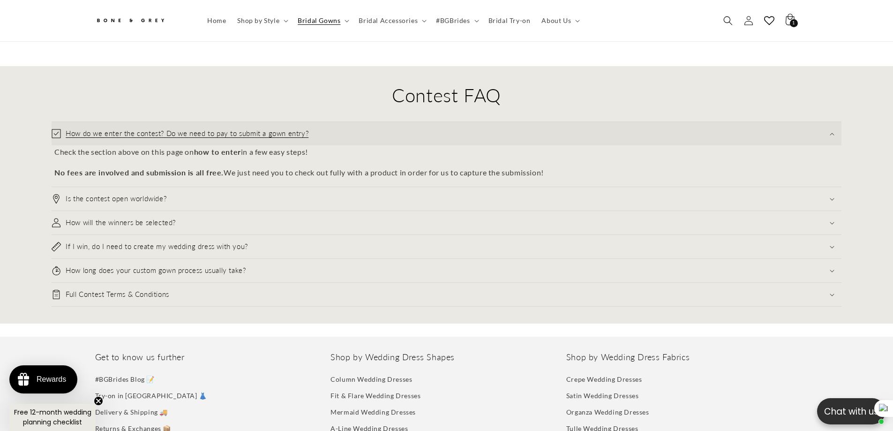
click at [149, 122] on summary "How do we enter the contest? Do we need to pay to submit a gown entry?" at bounding box center [447, 133] width 790 height 23
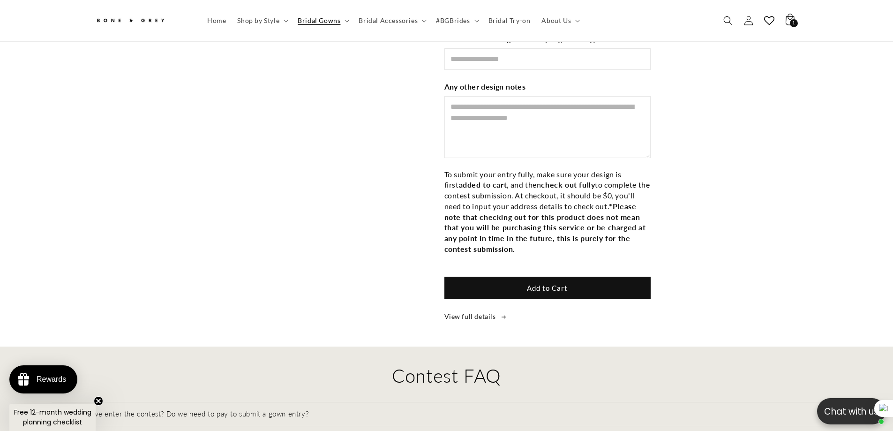
scroll to position [2047, 0]
click at [462, 26] on summary "#BGBrides" at bounding box center [456, 21] width 52 height 20
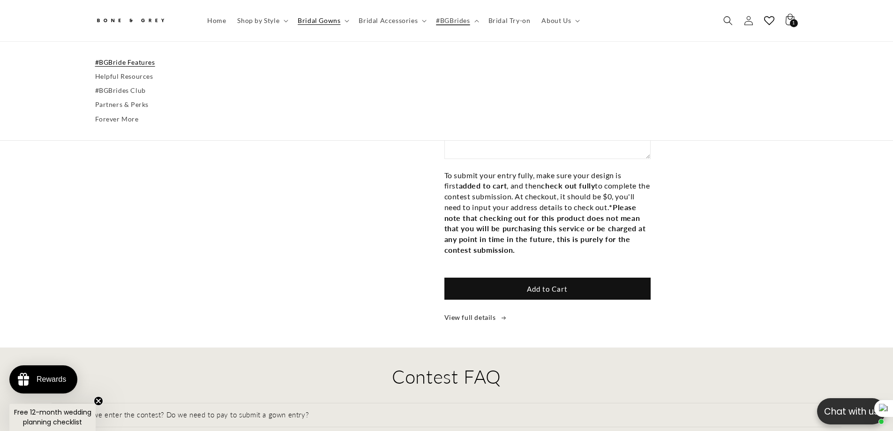
click at [137, 60] on link "#BGBride Features" at bounding box center [446, 62] width 703 height 14
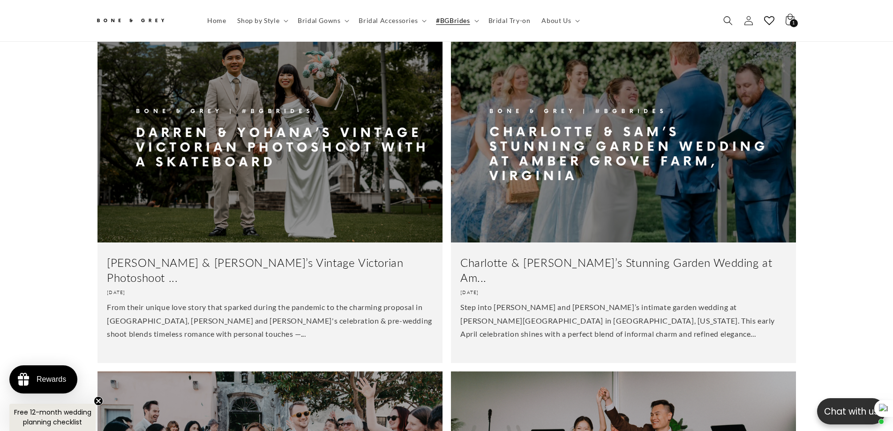
scroll to position [0, 258]
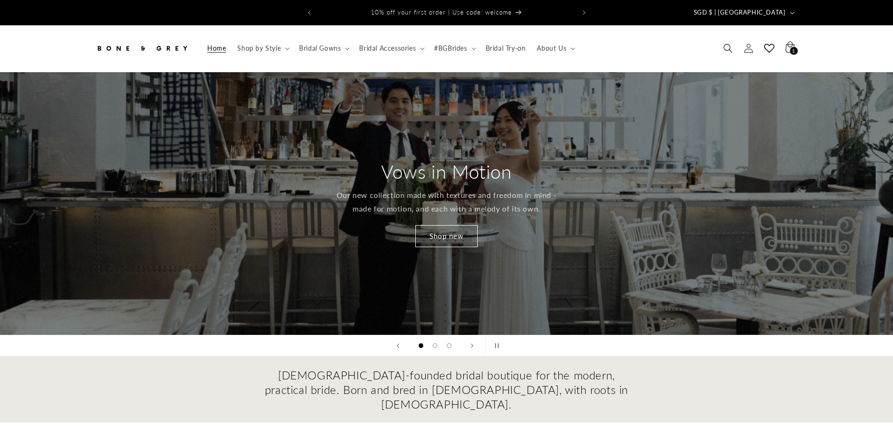
click at [444, 225] on link "Shop new" at bounding box center [446, 236] width 62 height 22
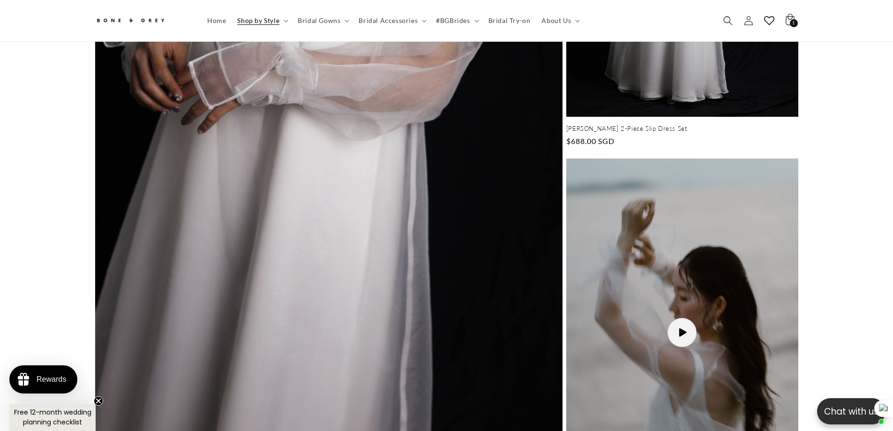
scroll to position [1354, 0]
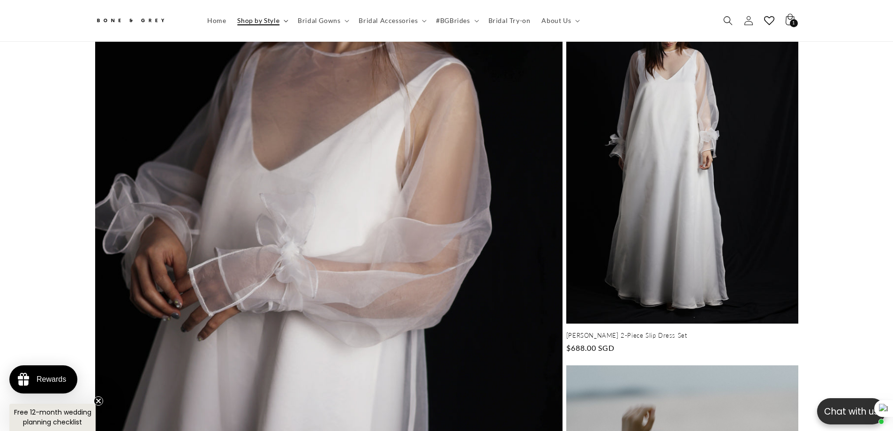
click at [251, 21] on span "Shop by Style" at bounding box center [258, 20] width 42 height 8
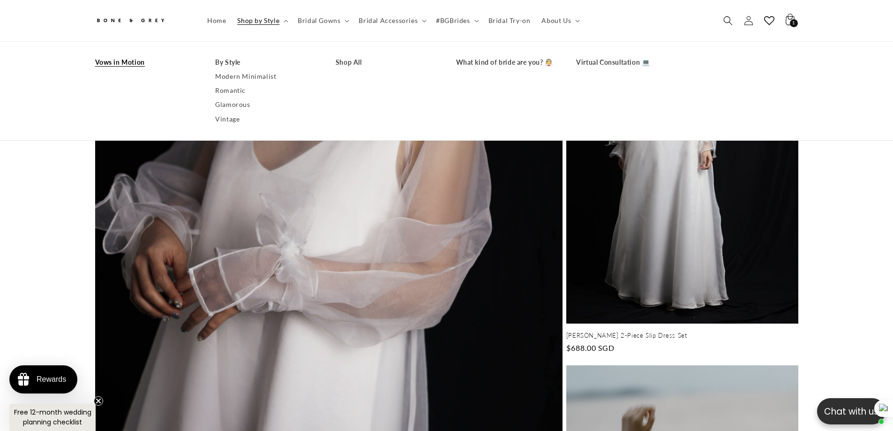
scroll to position [0, 515]
click at [867, 192] on div "Sabrina (2-Piece Set) Sabrina 2-Piece Slip Dress Set Sabrina 2-Piece Slip Dress…" at bounding box center [446, 330] width 893 height 800
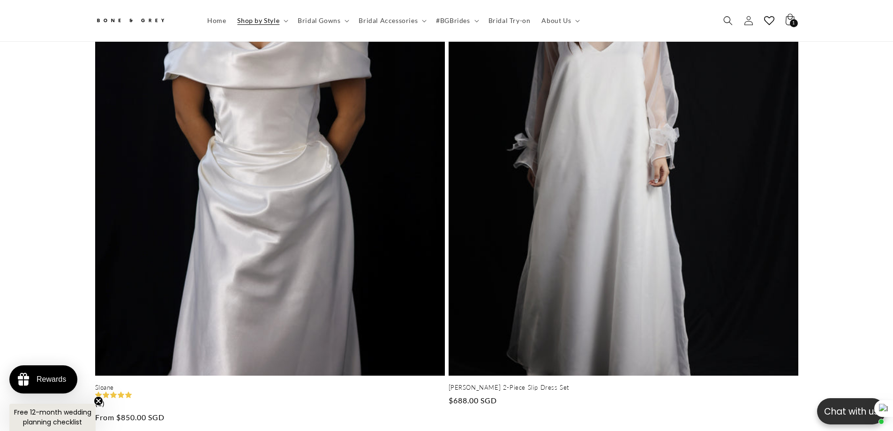
scroll to position [4306, 0]
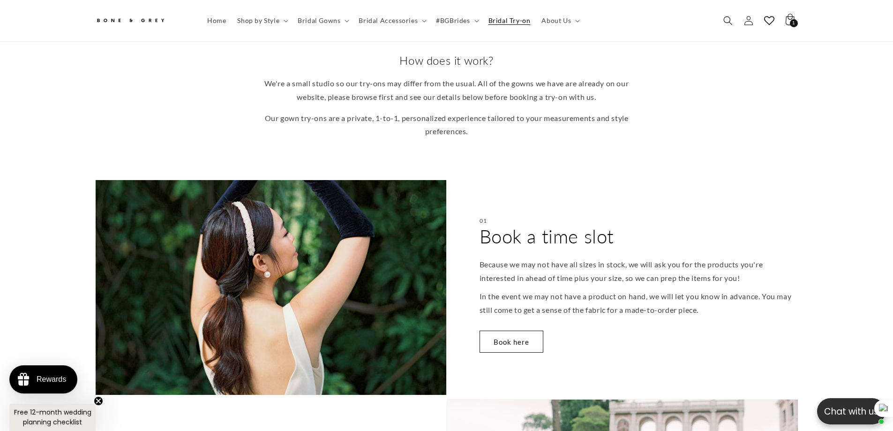
scroll to position [370, 0]
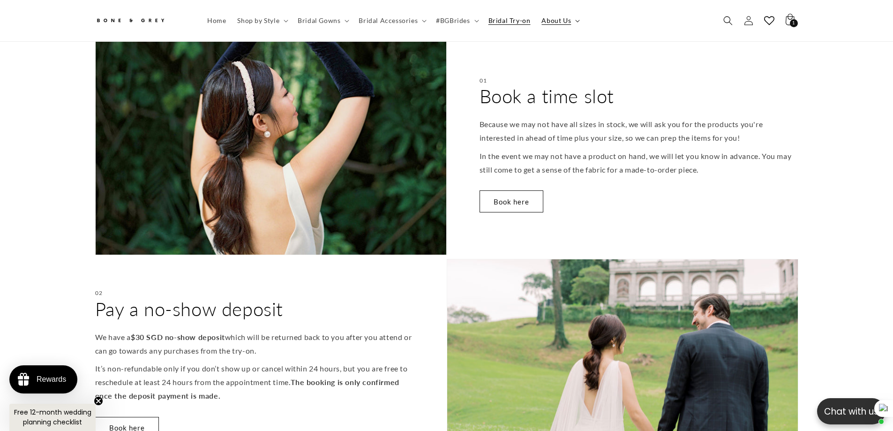
click at [557, 20] on span "About Us" at bounding box center [556, 20] width 30 height 8
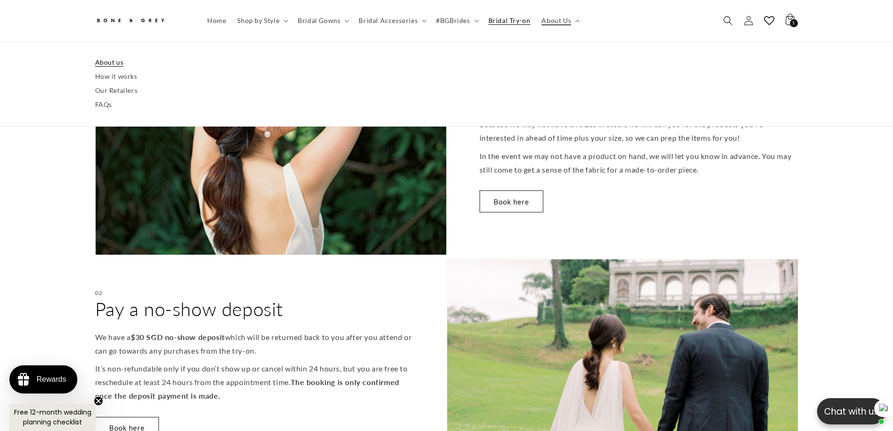
click at [104, 67] on link "About us" at bounding box center [446, 62] width 703 height 14
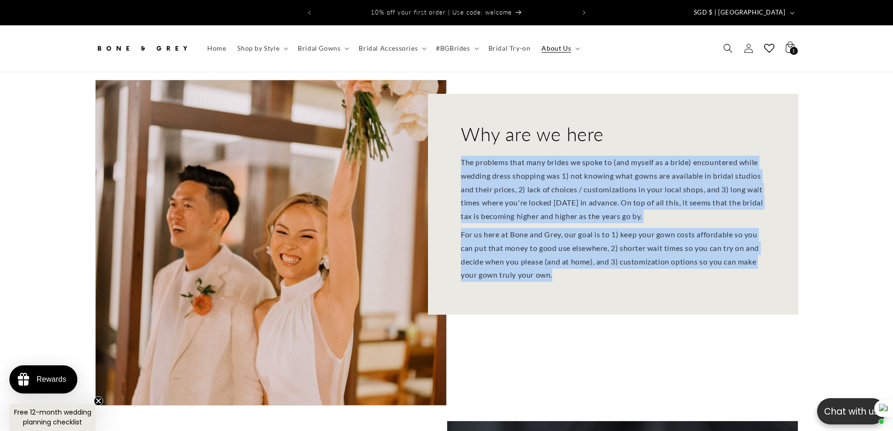
drag, startPoint x: 477, startPoint y: 171, endPoint x: 575, endPoint y: 272, distance: 141.2
click at [575, 272] on div "The problems that many brides we spoke to (and myself as a bride) encountered w…" at bounding box center [613, 219] width 305 height 126
click at [575, 272] on p "For us here at Bone and Grey, our goal is to 1) keep your gown costs affordable…" at bounding box center [613, 255] width 305 height 54
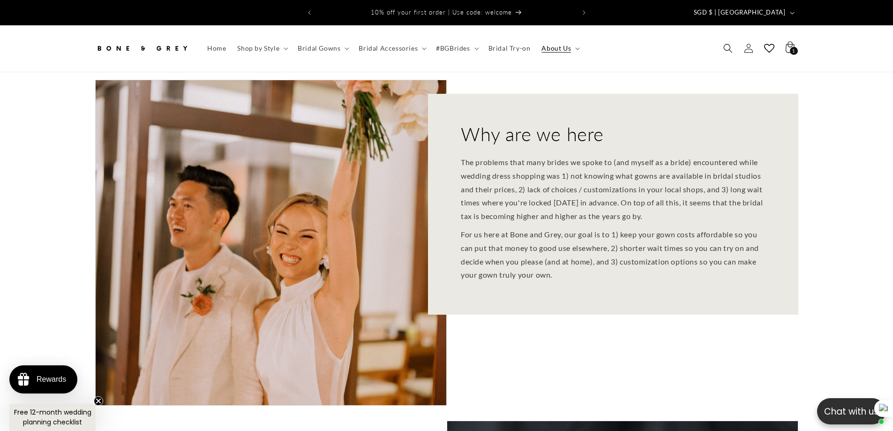
drag, startPoint x: 460, startPoint y: 226, endPoint x: 645, endPoint y: 276, distance: 191.8
click at [645, 276] on div "Why are we here The problems that many brides we spoke to (and myself as a brid…" at bounding box center [613, 204] width 370 height 221
click at [642, 274] on p "For us here at Bone and Grey, our goal is to 1) keep your gown costs affordable…" at bounding box center [613, 255] width 305 height 54
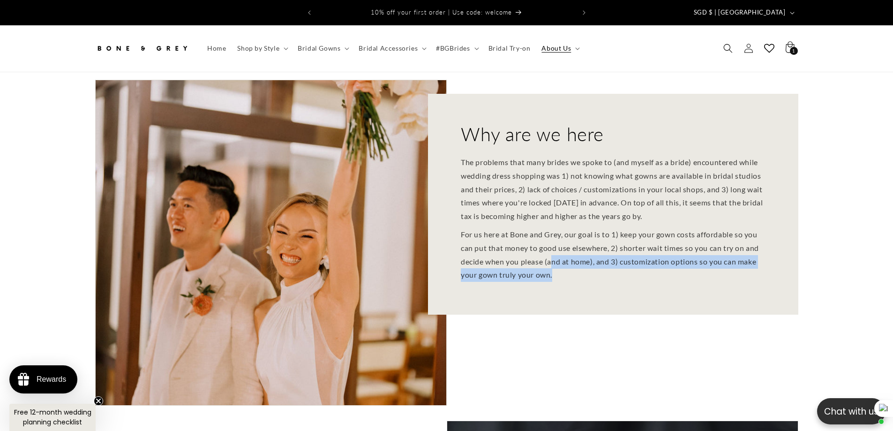
drag, startPoint x: 459, startPoint y: 152, endPoint x: 551, endPoint y: 256, distance: 138.8
click at [551, 256] on div "Why are we here The problems that many brides we spoke to (and myself as a brid…" at bounding box center [613, 204] width 370 height 221
click at [553, 256] on p "For us here at Bone and Grey, our goal is to 1) keep your gown costs affordable…" at bounding box center [613, 255] width 305 height 54
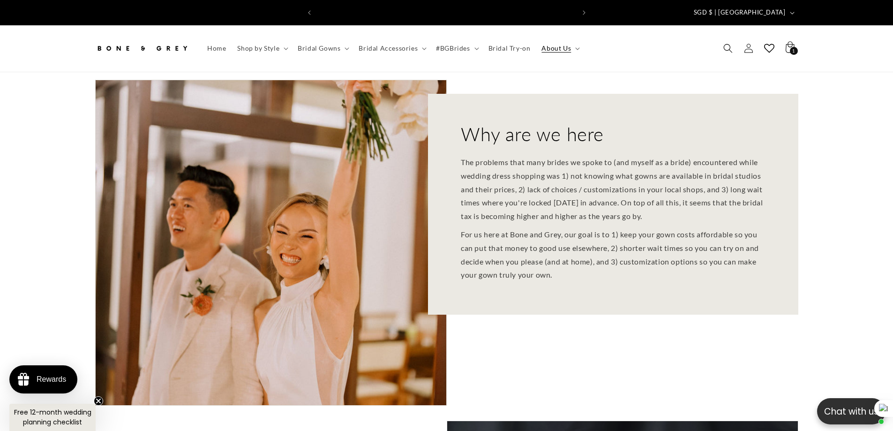
scroll to position [0, 258]
drag, startPoint x: 565, startPoint y: 164, endPoint x: 692, endPoint y: 158, distance: 126.7
click at [692, 158] on p "The problems that many brides we spoke to (and myself as a bride) encountered w…" at bounding box center [613, 189] width 305 height 67
drag, startPoint x: 562, startPoint y: 169, endPoint x: 717, endPoint y: 207, distance: 159.7
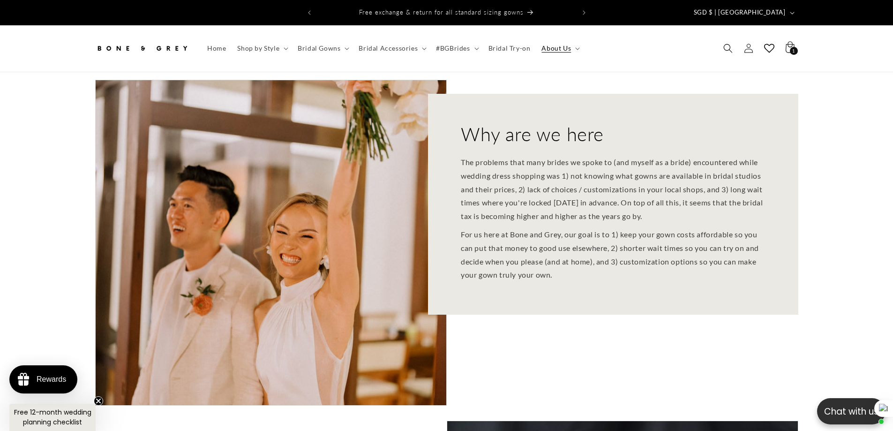
click at [717, 207] on p "The problems that many brides we spoke to (and myself as a bride) encountered w…" at bounding box center [613, 189] width 305 height 67
drag, startPoint x: 553, startPoint y: 168, endPoint x: 716, endPoint y: 202, distance: 166.3
click at [712, 204] on p "The problems that many brides we spoke to (and myself as a bride) encountered w…" at bounding box center [613, 189] width 305 height 67
click at [716, 202] on p "The problems that many brides we spoke to (and myself as a bride) encountered w…" at bounding box center [613, 189] width 305 height 67
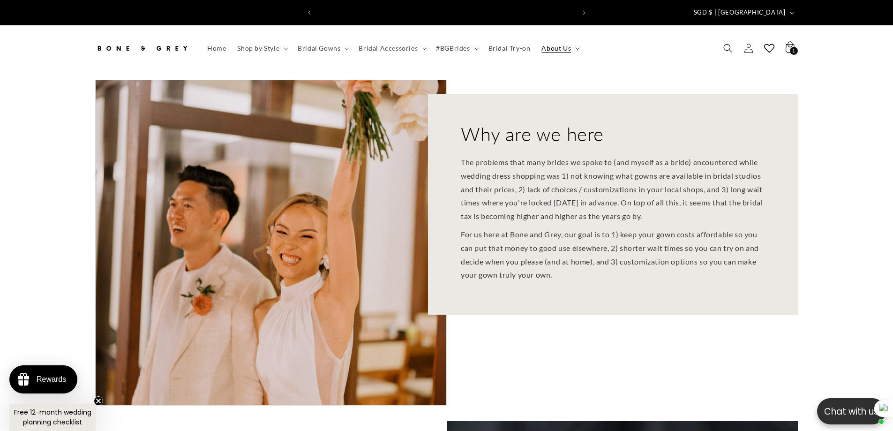
scroll to position [0, 515]
drag, startPoint x: 564, startPoint y: 267, endPoint x: 457, endPoint y: 146, distance: 161.0
click at [457, 146] on div "Why are we here The problems that many brides we spoke to (and myself as a brid…" at bounding box center [613, 204] width 370 height 221
click at [468, 147] on div "Why are we here The problems that many brides we spoke to (and myself as a brid…" at bounding box center [613, 204] width 370 height 221
click at [470, 160] on p "The problems that many brides we spoke to (and myself as a bride) encountered w…" at bounding box center [613, 189] width 305 height 67
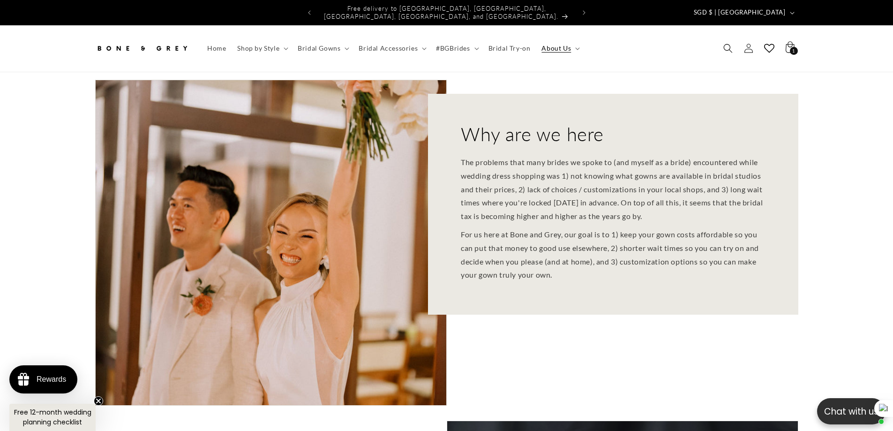
click at [523, 156] on p "The problems that many brides we spoke to (and myself as a bride) encountered w…" at bounding box center [613, 189] width 305 height 67
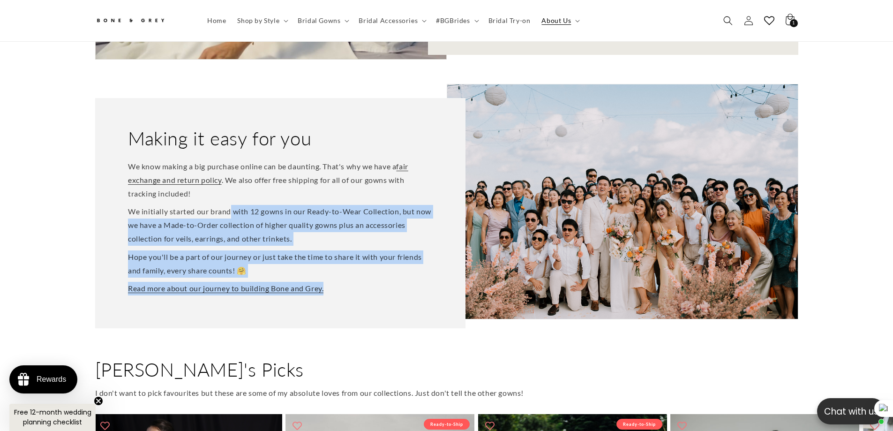
scroll to position [0, 258]
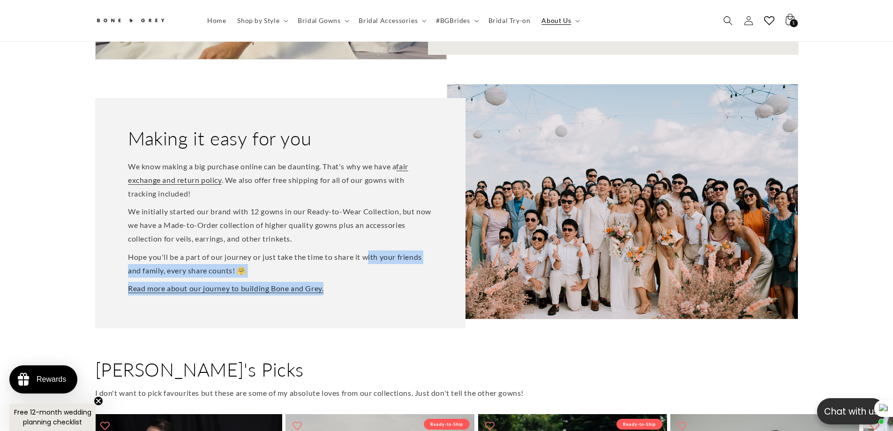
drag, startPoint x: 122, startPoint y: 118, endPoint x: 373, endPoint y: 252, distance: 284.5
click at [372, 247] on div "Making it easy for you We know making a big purchase online can be daunting. Th…" at bounding box center [280, 213] width 370 height 230
click at [385, 282] on p "Read more about our journey to building Bone and Grey." at bounding box center [280, 289] width 305 height 14
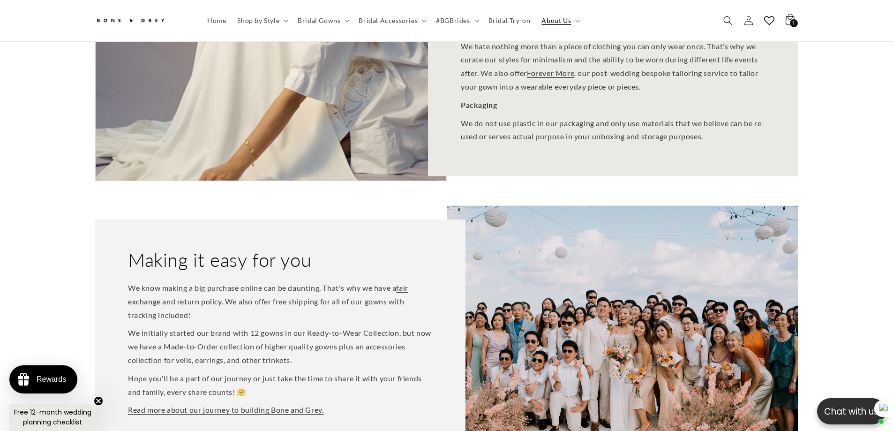
click at [83, 232] on div "Making it easy for you We know making a big purchase online can be daunting. Th…" at bounding box center [447, 334] width 750 height 273
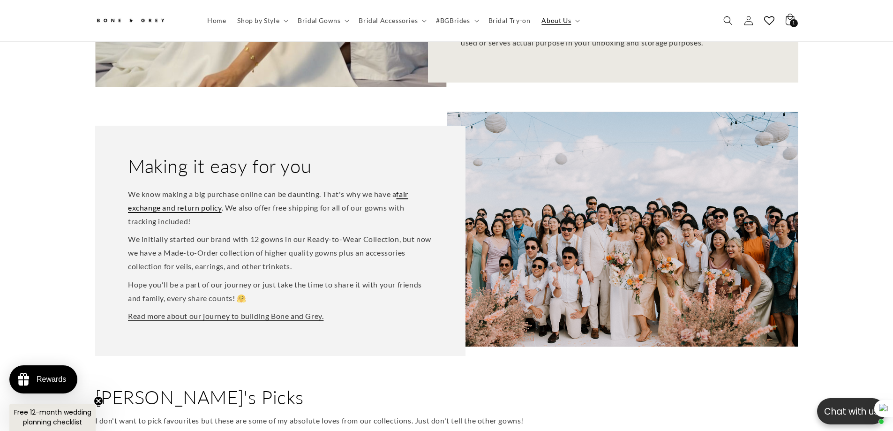
scroll to position [0, 515]
click at [813, 284] on div "Making it easy for you We know making a big purchase online can be daunting. Th…" at bounding box center [447, 240] width 750 height 273
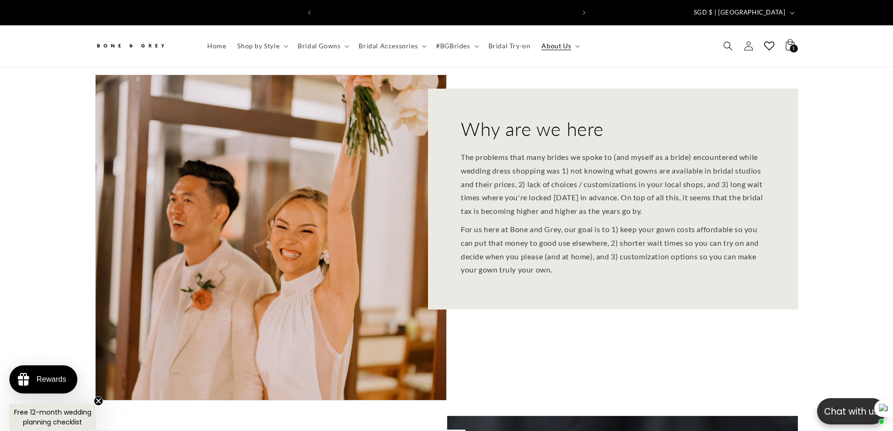
scroll to position [0, 258]
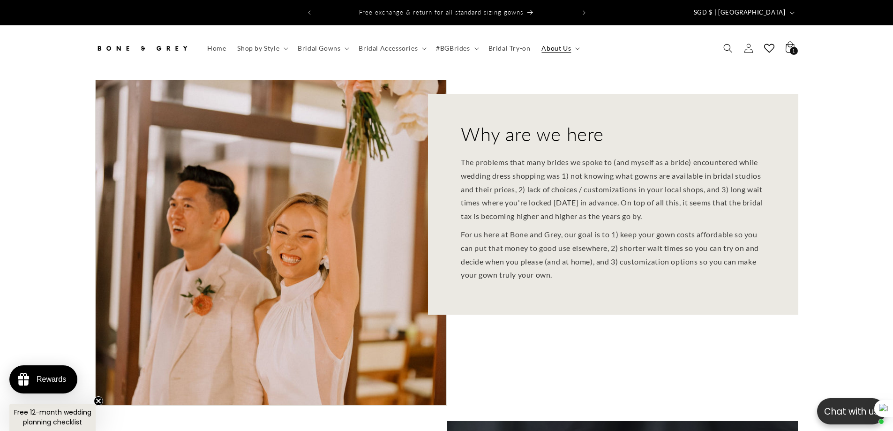
click at [190, 44] on link at bounding box center [141, 49] width 101 height 28
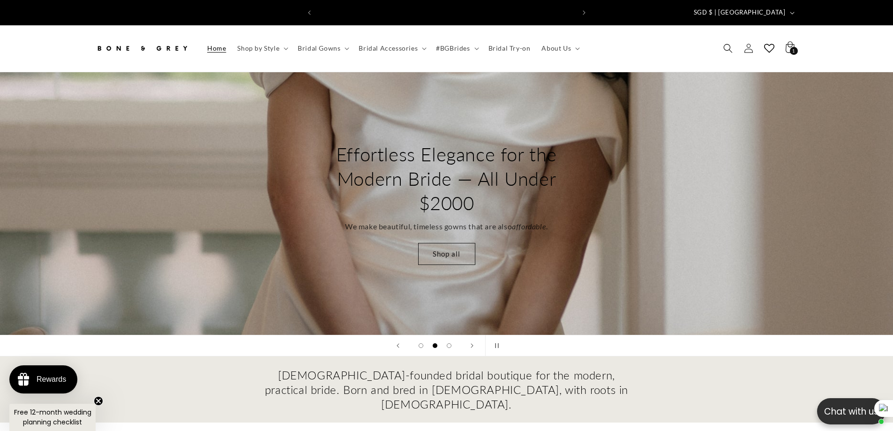
scroll to position [0, 258]
